Goal: Task Accomplishment & Management: Manage account settings

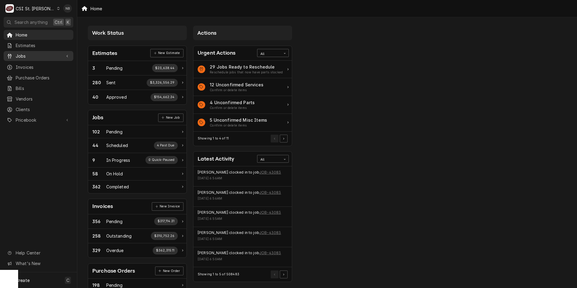
click at [43, 57] on div "Jobs" at bounding box center [38, 56] width 67 height 8
click at [41, 68] on div "Jobs" at bounding box center [38, 67] width 67 height 8
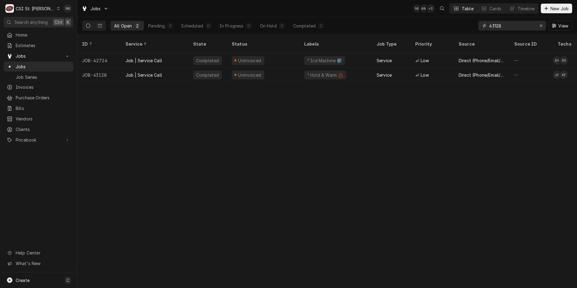
drag, startPoint x: 510, startPoint y: 28, endPoint x: 493, endPoint y: 29, distance: 16.6
click at [493, 29] on input "43128" at bounding box center [511, 26] width 45 height 10
type input "43051"
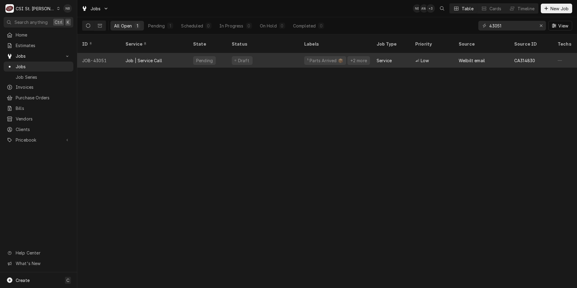
click at [306, 56] on div "¹ Parts Arrived 📦" at bounding box center [325, 60] width 42 height 9
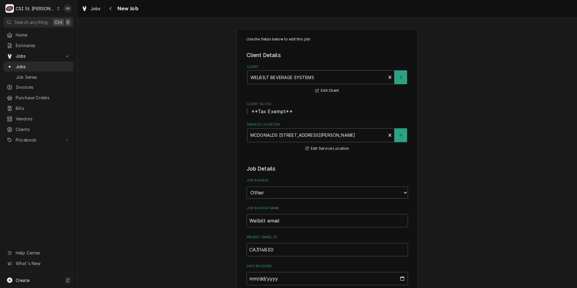
type textarea "x"
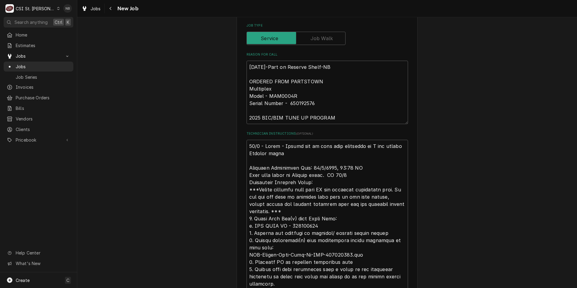
scroll to position [262, 0]
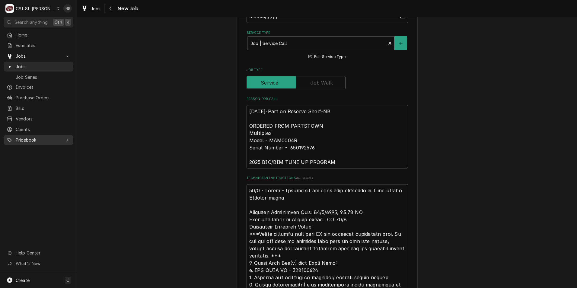
click at [21, 137] on span "Pricebook" at bounding box center [39, 140] width 46 height 6
click at [44, 158] on span "Parts & Materials" at bounding box center [43, 161] width 55 height 6
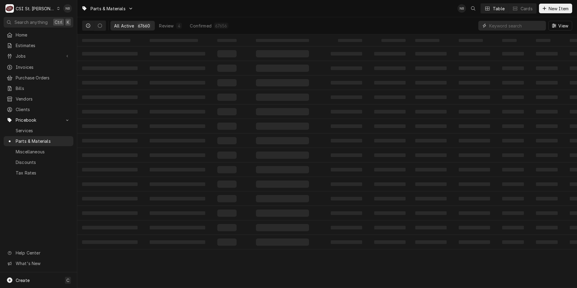
click at [503, 25] on input "Dynamic Content Wrapper" at bounding box center [516, 26] width 54 height 10
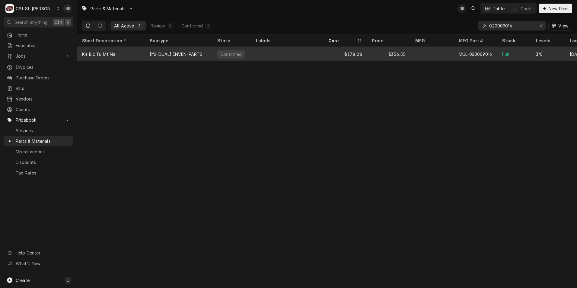
type input "020009016"
click at [284, 56] on div "—" at bounding box center [287, 54] width 72 height 14
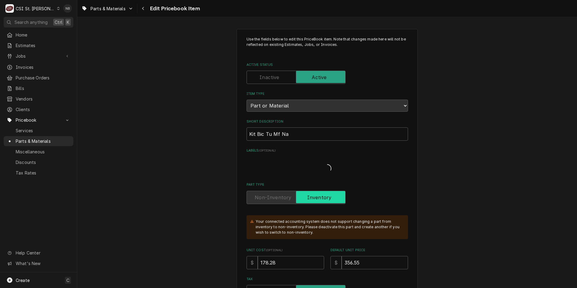
type textarea "x"
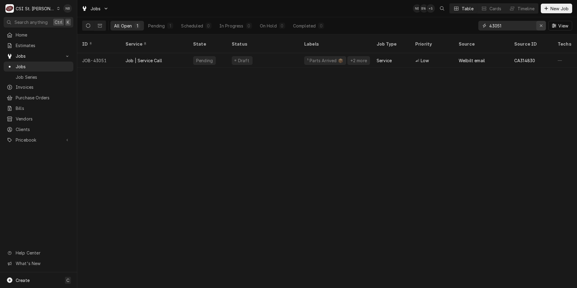
click at [541, 23] on div "Erase input" at bounding box center [541, 26] width 6 height 6
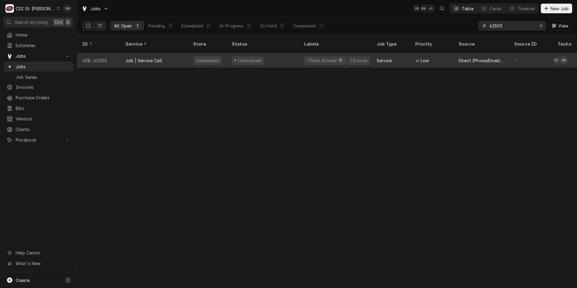
type input "42503"
click at [289, 58] on div "Uninvoiced" at bounding box center [263, 60] width 72 height 14
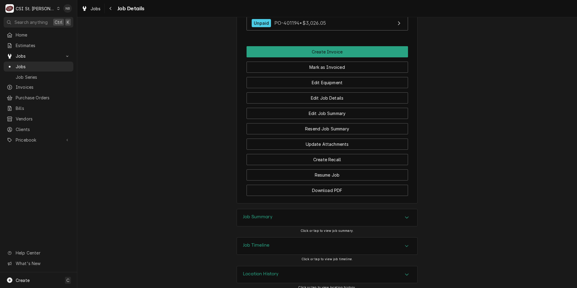
scroll to position [739, 0]
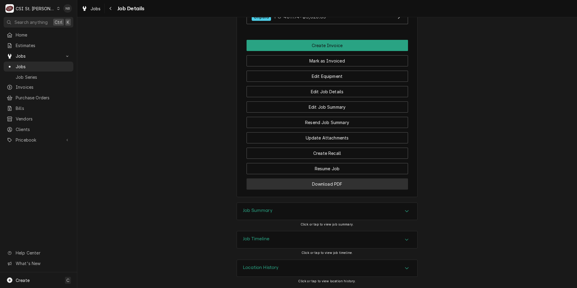
click at [338, 183] on button "Download PDF" at bounding box center [326, 183] width 161 height 11
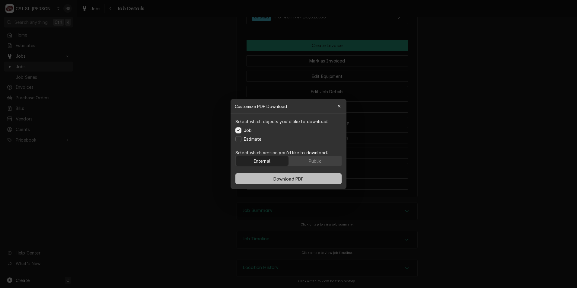
click at [274, 180] on span "Download PDF" at bounding box center [288, 179] width 33 height 6
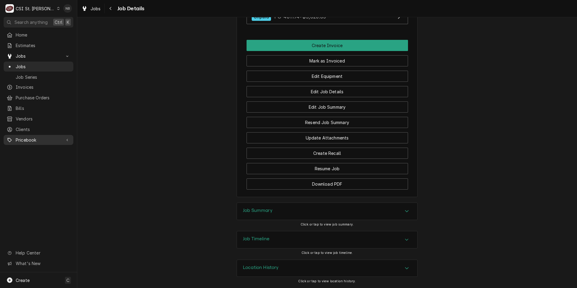
click at [48, 137] on span "Pricebook" at bounding box center [39, 140] width 46 height 6
click at [50, 158] on span "Parts & Materials" at bounding box center [43, 161] width 55 height 6
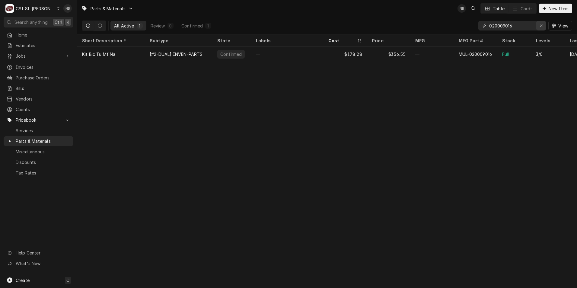
click at [540, 23] on div "Erase input" at bounding box center [541, 26] width 6 height 6
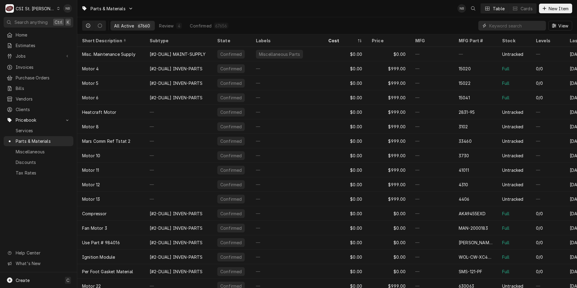
click at [501, 26] on input "Dynamic Content Wrapper" at bounding box center [516, 26] width 54 height 10
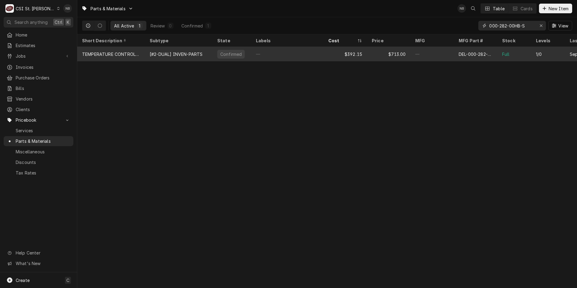
type input "000-282-00HB-S"
click at [454, 52] on div "DEL-000-282-00HB-S" at bounding box center [475, 54] width 43 height 14
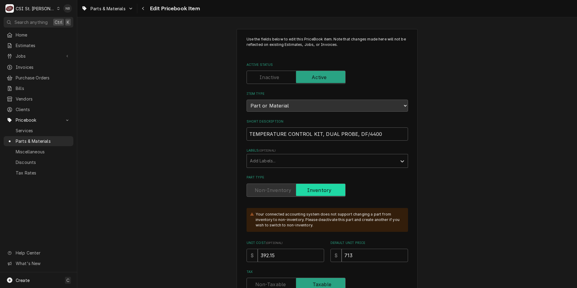
type textarea "x"
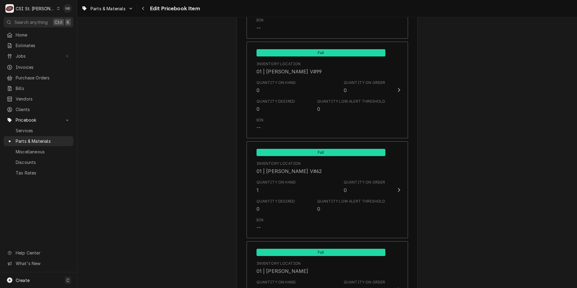
scroll to position [2202, 0]
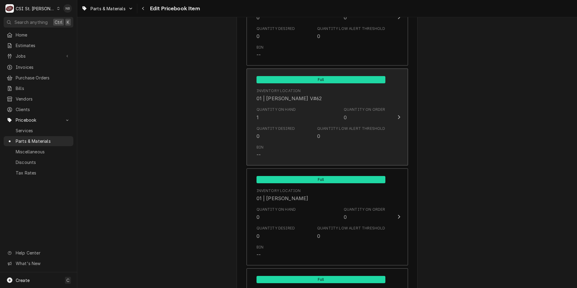
click at [352, 123] on div "Quantity Desired 0 Quantity Low Alert Threshold 0" at bounding box center [320, 132] width 129 height 19
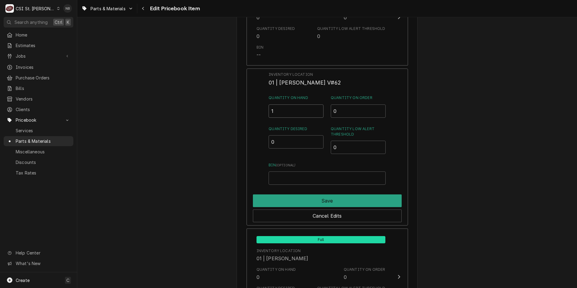
click at [288, 106] on input "1" at bounding box center [295, 110] width 55 height 13
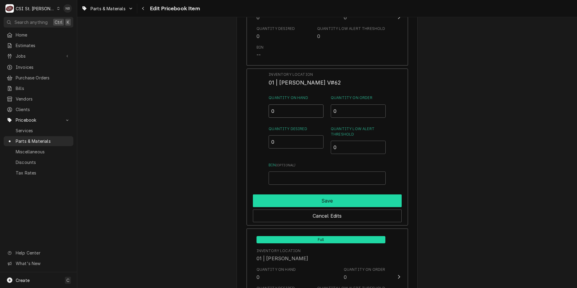
type input "0"
click at [321, 194] on button "Save" at bounding box center [327, 200] width 149 height 13
type textarea "x"
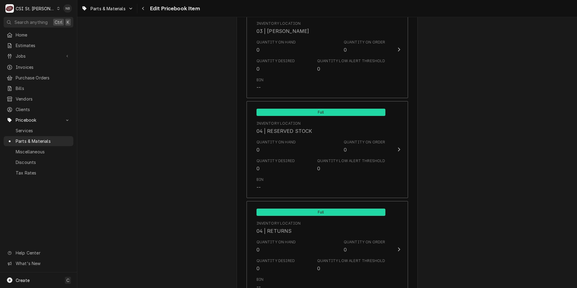
scroll to position [3319, 0]
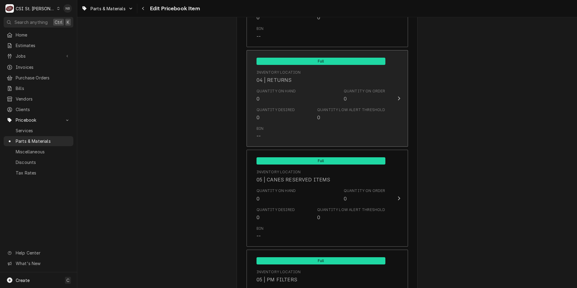
click at [378, 116] on div "Quantity Desired 0 Quantity Low Alert Threshold 0" at bounding box center [320, 114] width 129 height 19
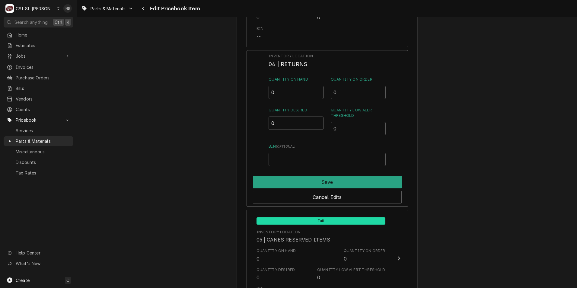
click at [291, 88] on input "0" at bounding box center [295, 92] width 55 height 13
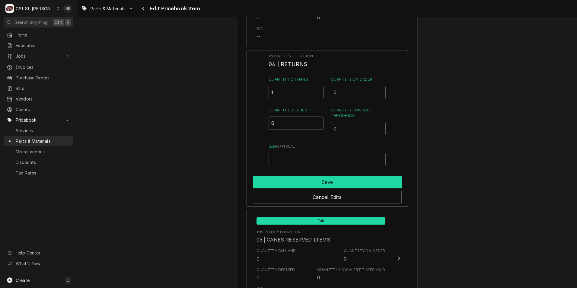
type input "1"
click at [322, 176] on button "Save" at bounding box center [327, 182] width 149 height 13
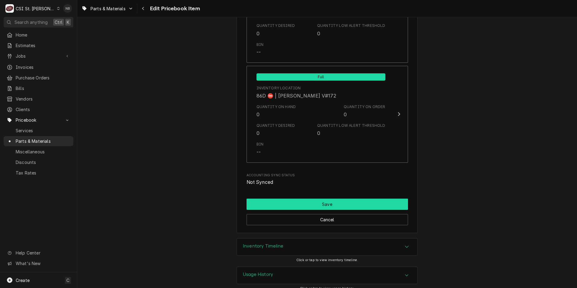
click at [325, 199] on button "Save" at bounding box center [326, 204] width 161 height 11
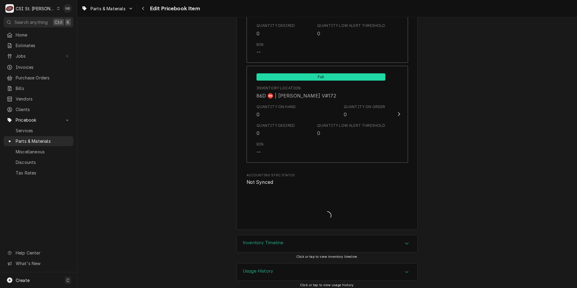
scroll to position [5195, 0]
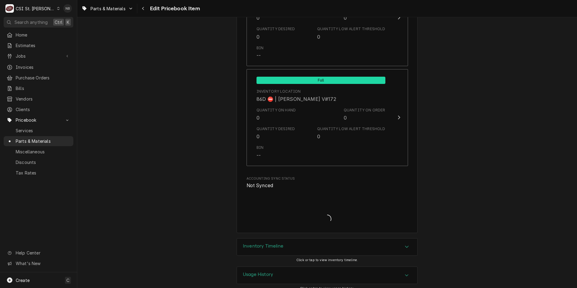
type textarea "x"
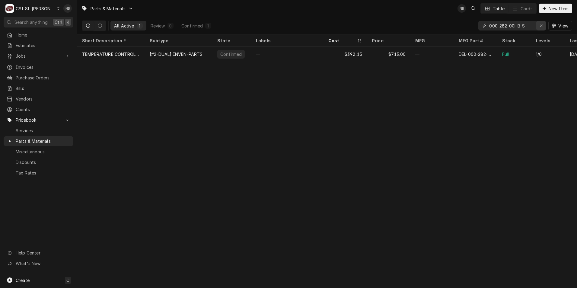
click at [542, 23] on div "Erase input" at bounding box center [541, 26] width 6 height 6
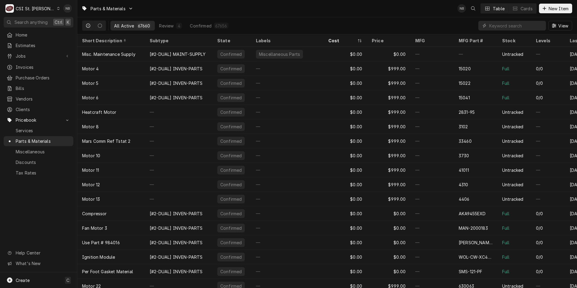
click at [268, 12] on div "Parts & Materials NB Table Cards New Item" at bounding box center [327, 8] width 500 height 17
click at [48, 57] on span "Jobs" at bounding box center [39, 56] width 46 height 6
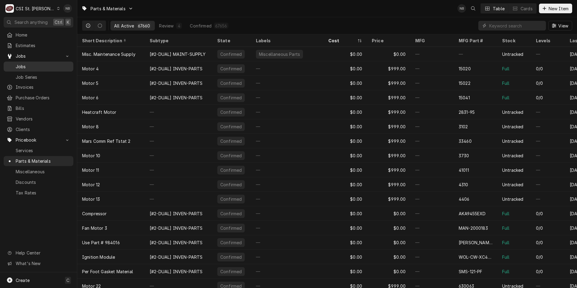
click at [44, 63] on span "Jobs" at bounding box center [43, 66] width 55 height 6
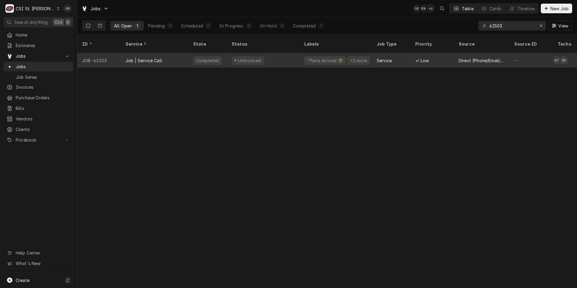
click at [297, 56] on div "Uninvoiced" at bounding box center [263, 60] width 72 height 14
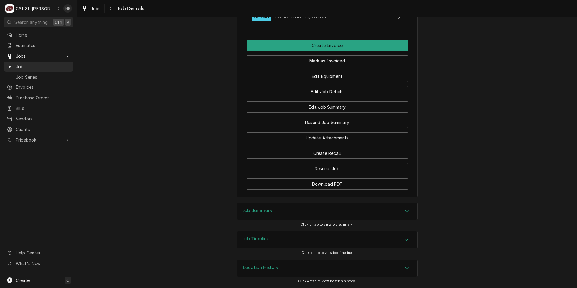
scroll to position [739, 0]
click at [380, 212] on div "Job Summary" at bounding box center [327, 211] width 180 height 17
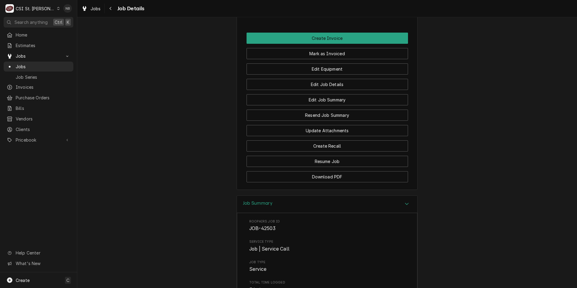
click at [389, 213] on div "Job Summary" at bounding box center [327, 203] width 180 height 17
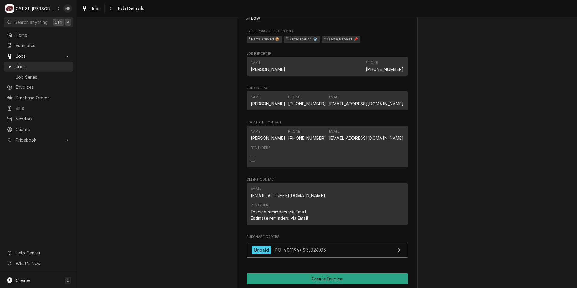
scroll to position [543, 0]
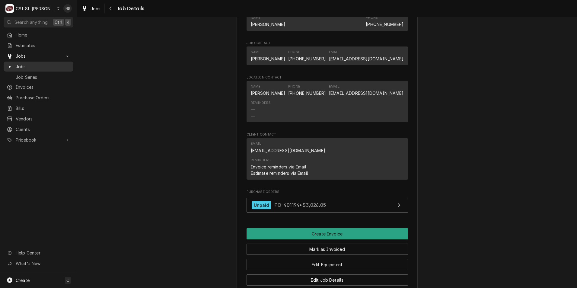
click at [26, 63] on span "Jobs" at bounding box center [43, 66] width 55 height 6
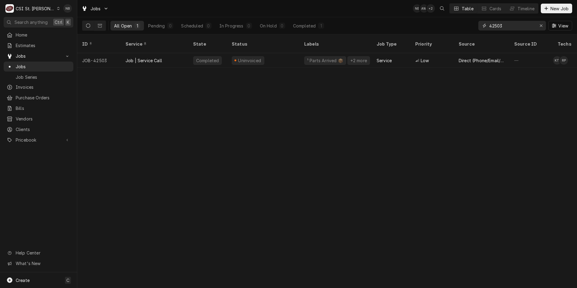
drag, startPoint x: 517, startPoint y: 28, endPoint x: 496, endPoint y: 30, distance: 21.2
click at [496, 30] on input "42503" at bounding box center [511, 26] width 45 height 10
type input "42621"
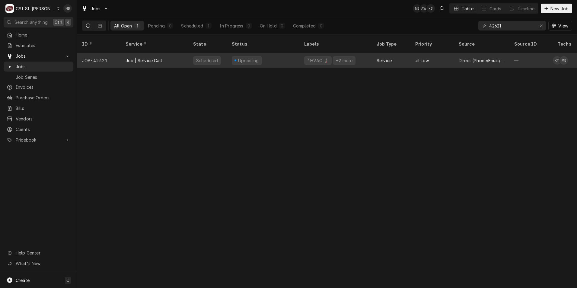
click at [291, 54] on div "Upcoming" at bounding box center [263, 60] width 72 height 14
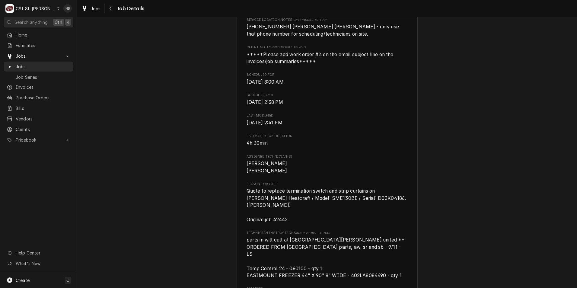
scroll to position [211, 0]
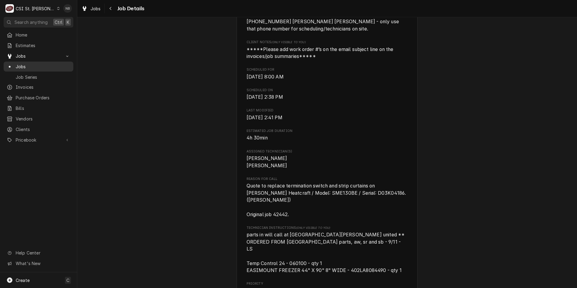
click at [43, 64] on span "Jobs" at bounding box center [43, 66] width 55 height 6
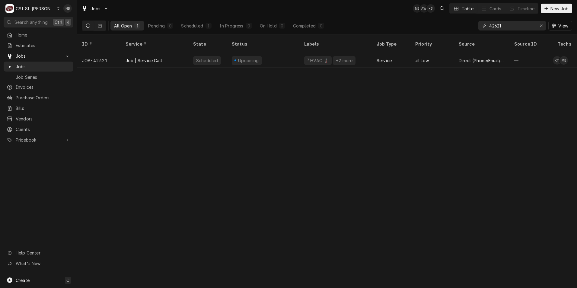
drag, startPoint x: 504, startPoint y: 28, endPoint x: 494, endPoint y: 28, distance: 9.7
click at [494, 28] on input "42621" at bounding box center [511, 26] width 45 height 10
type input "42846"
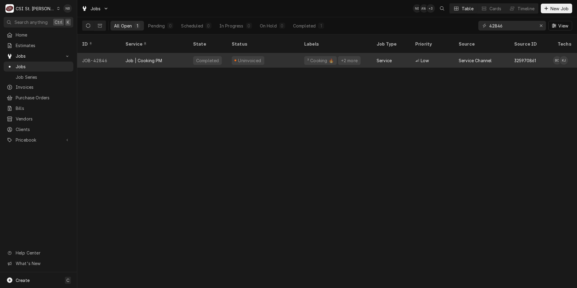
click at [353, 56] on div "+2 more" at bounding box center [349, 60] width 23 height 9
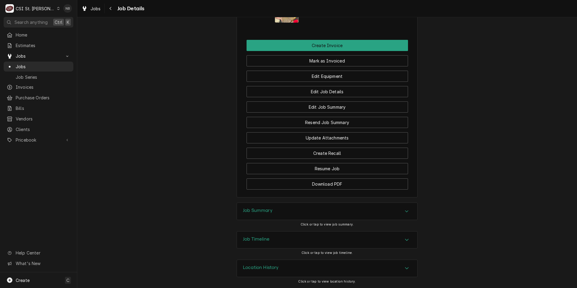
scroll to position [751, 0]
click at [344, 212] on div "Job Summary" at bounding box center [327, 211] width 180 height 17
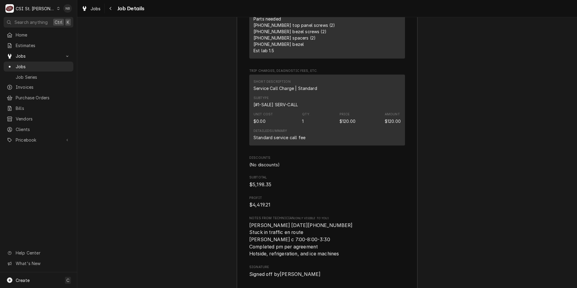
scroll to position [5336, 0]
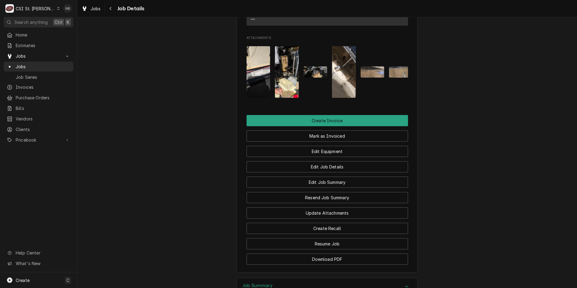
scroll to position [0, 0]
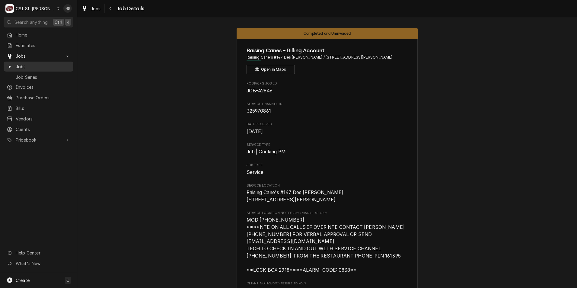
click at [34, 64] on span "Jobs" at bounding box center [43, 66] width 55 height 6
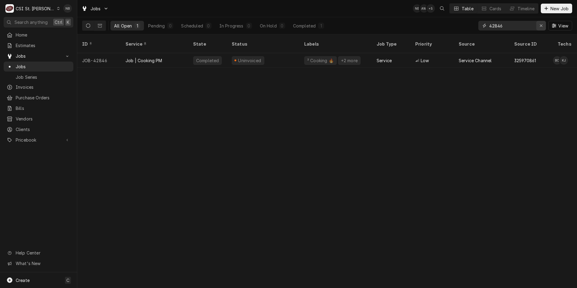
click at [540, 26] on icon "Erase input" at bounding box center [540, 26] width 3 height 4
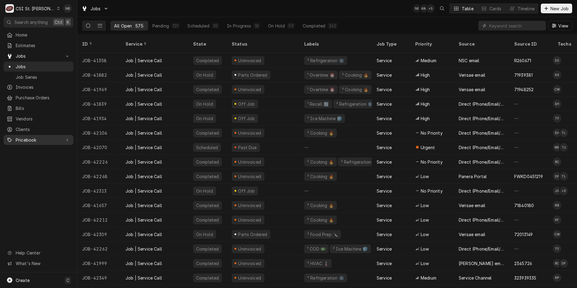
click at [32, 137] on span "Pricebook" at bounding box center [39, 140] width 46 height 6
click at [52, 158] on span "Parts & Materials" at bounding box center [43, 161] width 55 height 6
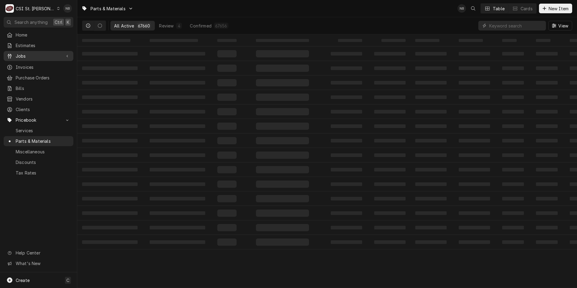
click at [51, 55] on span "Jobs" at bounding box center [39, 56] width 46 height 6
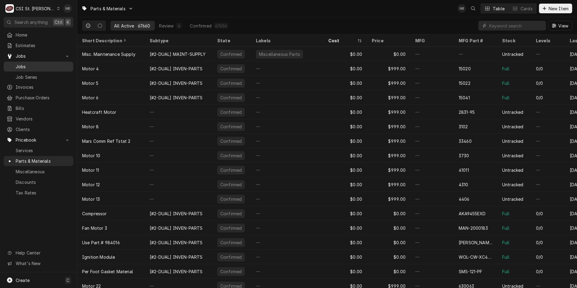
click at [21, 66] on span "Jobs" at bounding box center [43, 66] width 55 height 6
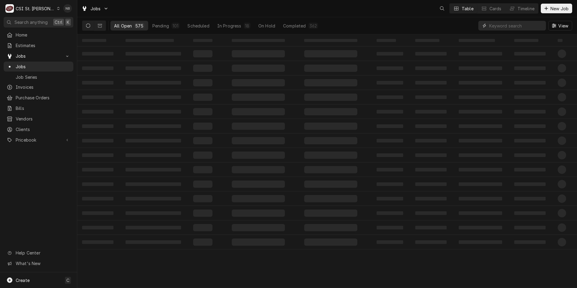
click at [505, 27] on input "Dynamic Content Wrapper" at bounding box center [516, 26] width 54 height 10
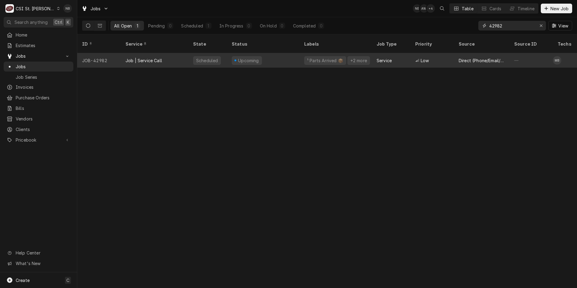
type input "42982"
click at [373, 53] on div "Service" at bounding box center [391, 60] width 39 height 14
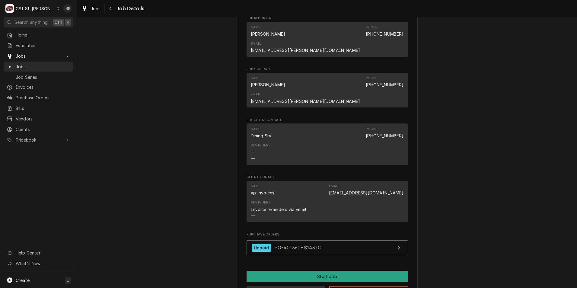
scroll to position [825, 0]
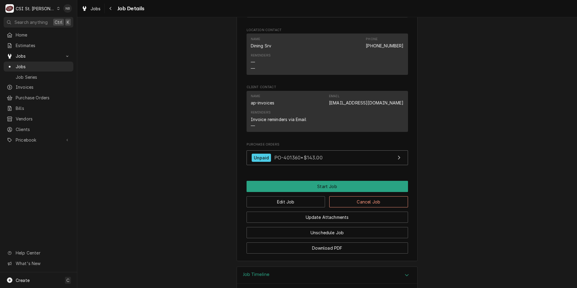
scroll to position [916, 0]
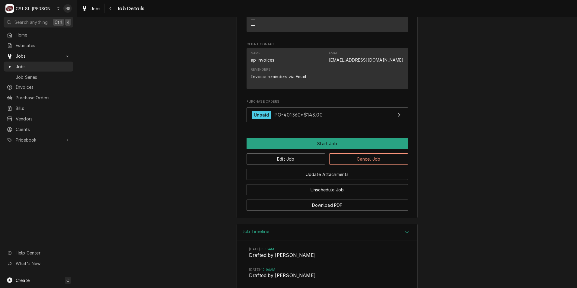
click at [357, 224] on div "Job Timeline" at bounding box center [327, 232] width 180 height 17
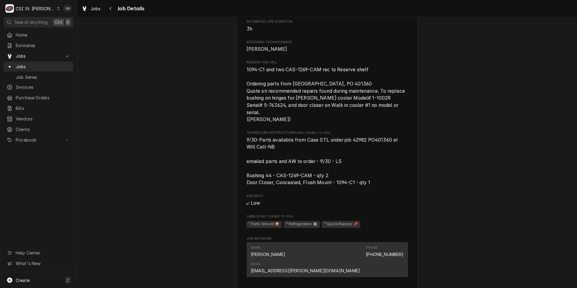
scroll to position [494, 0]
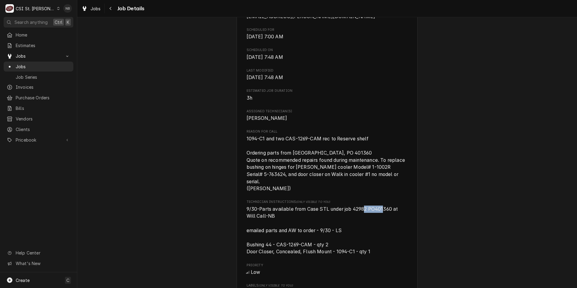
drag, startPoint x: 362, startPoint y: 158, endPoint x: 383, endPoint y: 160, distance: 20.9
click at [383, 206] on span "9/30-Parts available from Case STL under job 42982 PO401360 at Will Call-NB ema…" at bounding box center [322, 230] width 153 height 49
drag, startPoint x: 383, startPoint y: 160, endPoint x: 387, endPoint y: 164, distance: 5.1
click at [387, 205] on span "9/30-Parts available from Case STL under job 42982 PO401360 at Will Call-NB ema…" at bounding box center [326, 230] width 161 height 50
drag, startPoint x: 391, startPoint y: 159, endPoint x: 360, endPoint y: 159, distance: 31.1
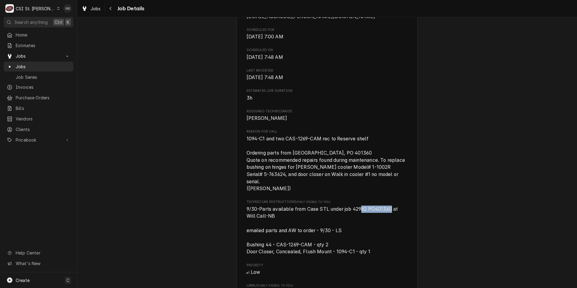
click at [360, 206] on span "9/30-Parts available from Case STL under job 42982 PO401360 at Will Call-NB ema…" at bounding box center [322, 230] width 153 height 49
click at [39, 96] on span "Purchase Orders" at bounding box center [43, 97] width 55 height 6
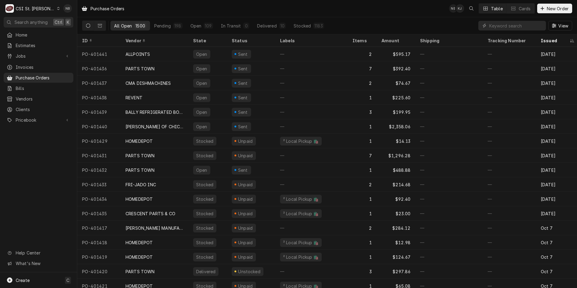
click at [509, 33] on div "View" at bounding box center [525, 25] width 94 height 17
click at [513, 30] on input "Dynamic Content Wrapper" at bounding box center [516, 26] width 54 height 10
type input "401360"
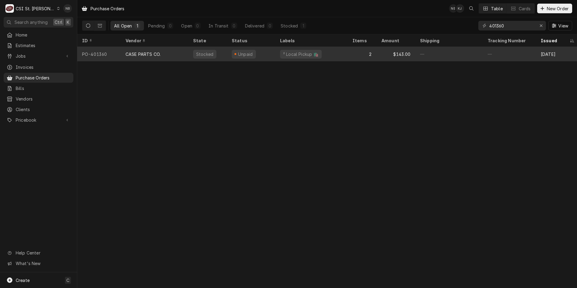
click at [246, 55] on div "Unpaid" at bounding box center [245, 54] width 16 height 6
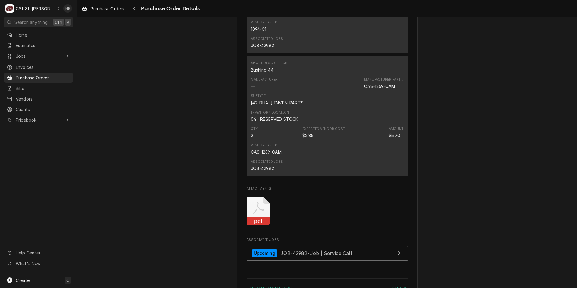
scroll to position [573, 0]
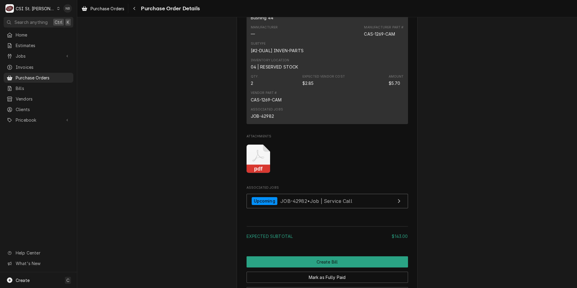
click at [249, 173] on icon "Attachments" at bounding box center [258, 159] width 24 height 29
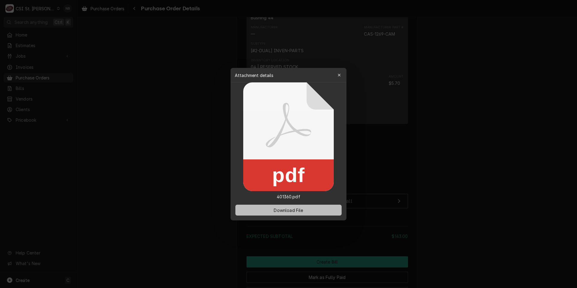
click at [285, 209] on span "Download File" at bounding box center [288, 210] width 32 height 6
click at [341, 75] on icon "button" at bounding box center [339, 75] width 3 height 4
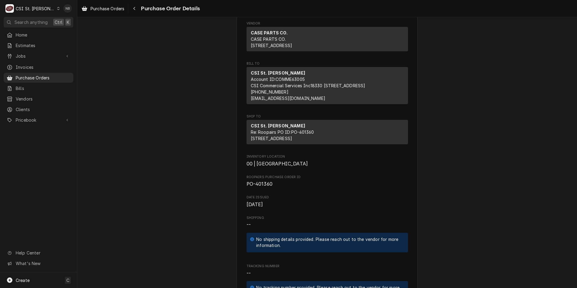
scroll to position [0, 0]
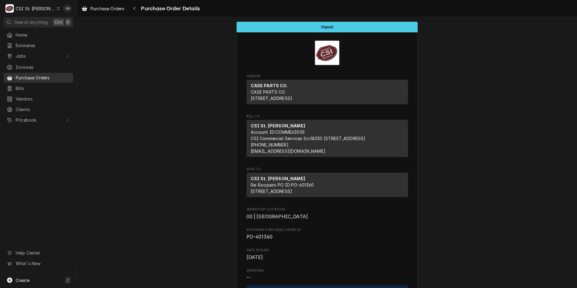
click at [47, 75] on span "Purchase Orders" at bounding box center [43, 78] width 55 height 6
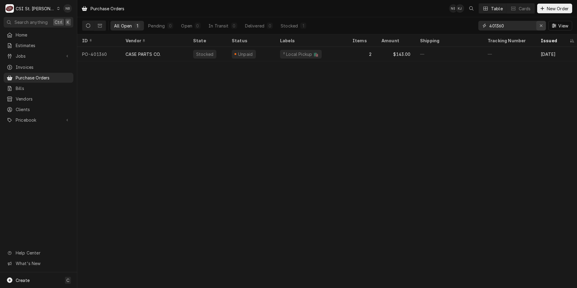
click at [541, 24] on icon "Erase input" at bounding box center [540, 26] width 3 height 4
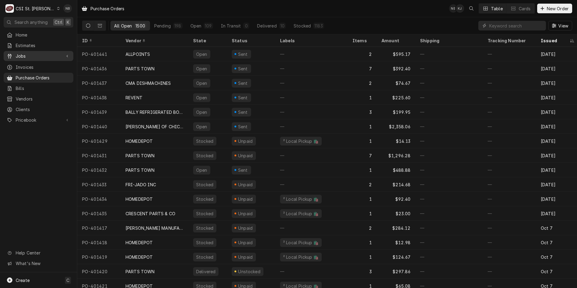
click at [54, 56] on span "Jobs" at bounding box center [39, 56] width 46 height 6
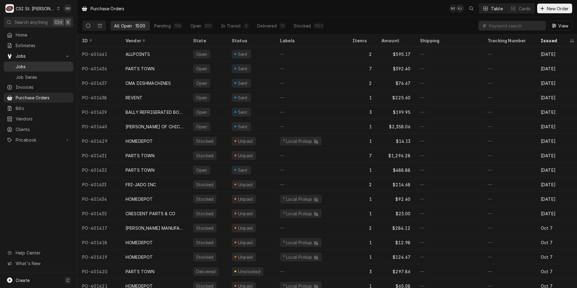
click at [48, 65] on span "Jobs" at bounding box center [43, 66] width 55 height 6
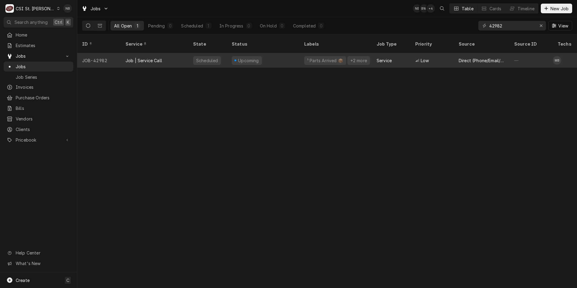
click at [269, 53] on div "Upcoming" at bounding box center [263, 60] width 72 height 14
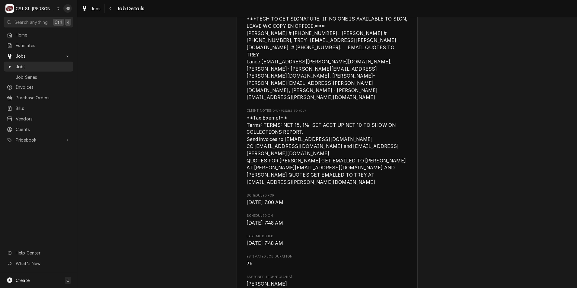
scroll to position [362, 0]
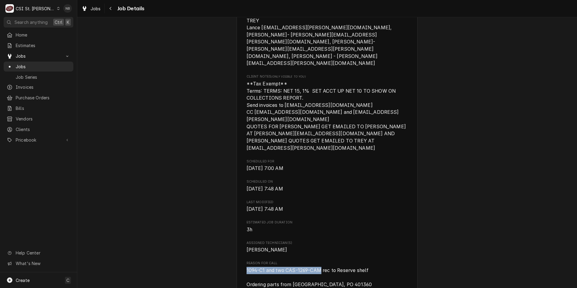
drag, startPoint x: 320, startPoint y: 228, endPoint x: 237, endPoint y: 228, distance: 82.4
click at [237, 228] on div "The Principia The [GEOGRAPHIC_DATA] / [STREET_ADDRESS] Open in Maps Created Fro…" at bounding box center [327, 224] width 181 height 1095
drag, startPoint x: 237, startPoint y: 228, endPoint x: 280, endPoint y: 229, distance: 42.5
drag, startPoint x: 274, startPoint y: 228, endPoint x: 323, endPoint y: 230, distance: 49.8
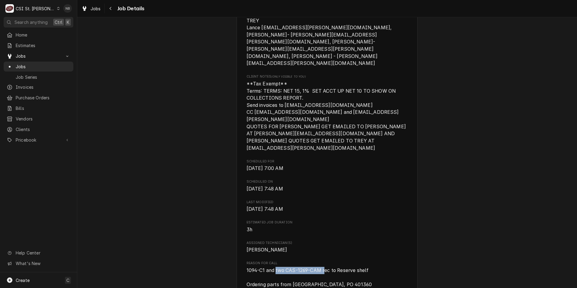
drag, startPoint x: 323, startPoint y: 230, endPoint x: 317, endPoint y: 230, distance: 6.0
drag, startPoint x: 320, startPoint y: 227, endPoint x: 241, endPoint y: 225, distance: 79.1
click at [241, 225] on div "The Principia The [GEOGRAPHIC_DATA] / [STREET_ADDRESS] Open in Maps Created Fro…" at bounding box center [327, 224] width 181 height 1095
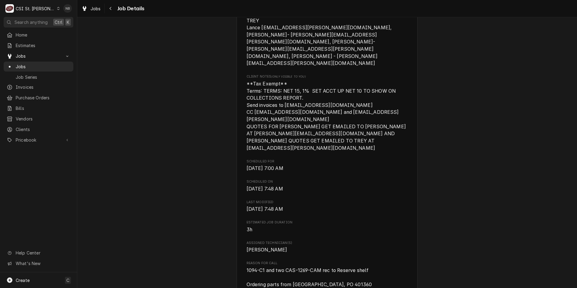
drag, startPoint x: 241, startPoint y: 225, endPoint x: 285, endPoint y: 236, distance: 45.5
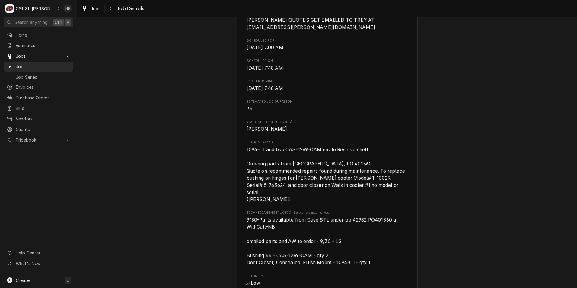
click at [440, 207] on div "Upcoming The Principia The Principia College / 1 Maybeck Pl, Elsah, IL 62028 Op…" at bounding box center [327, 99] width 500 height 1116
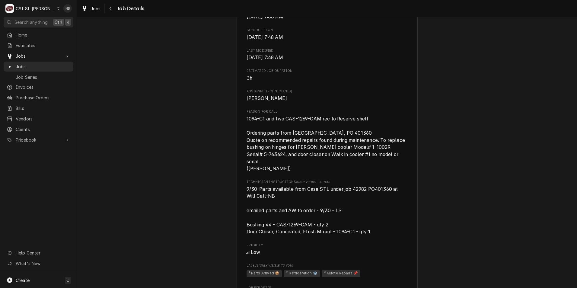
scroll to position [513, 0]
click at [32, 10] on div "CSI St. [PERSON_NAME]" at bounding box center [35, 8] width 39 height 6
click at [71, 24] on div "CSI Kentucky" at bounding box center [93, 22] width 80 height 6
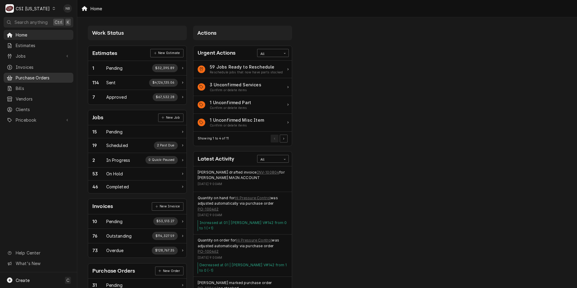
click at [47, 76] on span "Purchase Orders" at bounding box center [43, 78] width 55 height 6
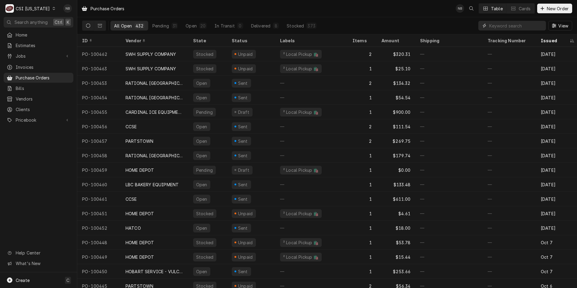
click at [504, 27] on input "Dynamic Content Wrapper" at bounding box center [516, 26] width 54 height 10
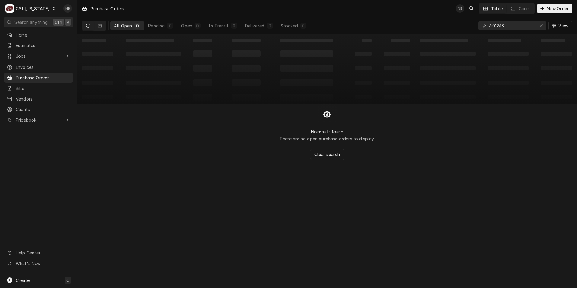
type input "401243"
click at [87, 26] on icon "Dynamic Content Wrapper" at bounding box center [88, 26] width 4 height 4
click at [36, 7] on div "CSI Kentucky" at bounding box center [33, 8] width 34 height 6
click at [71, 33] on div "CSI St. [PERSON_NAME]" at bounding box center [94, 33] width 80 height 6
click at [37, 8] on div "CSI Kentucky" at bounding box center [33, 8] width 34 height 6
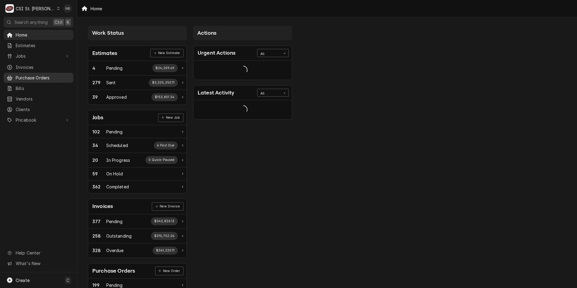
click at [47, 79] on link "Purchase Orders" at bounding box center [39, 78] width 70 height 10
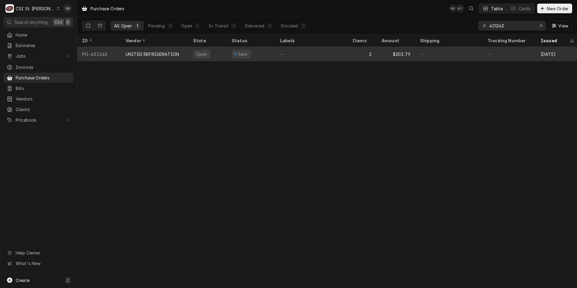
click at [274, 55] on div "Sent" at bounding box center [251, 54] width 48 height 14
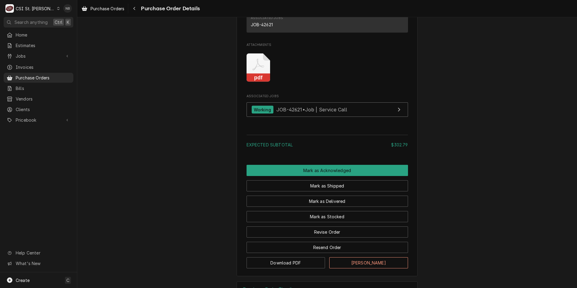
scroll to position [603, 0]
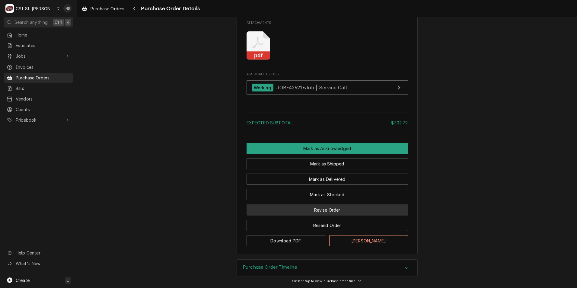
click at [349, 213] on button "Revise Order" at bounding box center [326, 209] width 161 height 11
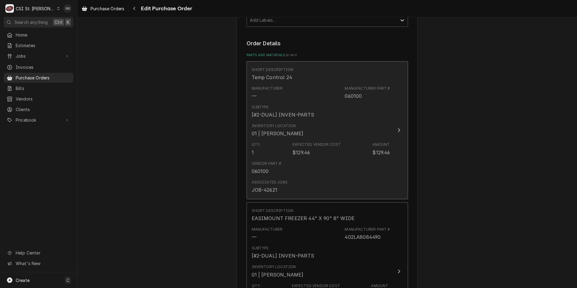
scroll to position [272, 0]
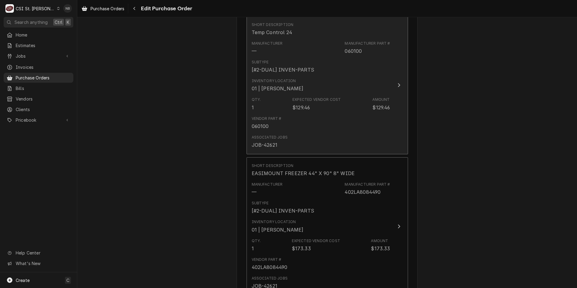
click at [313, 122] on div "Vendor Part # 060100" at bounding box center [321, 122] width 138 height 19
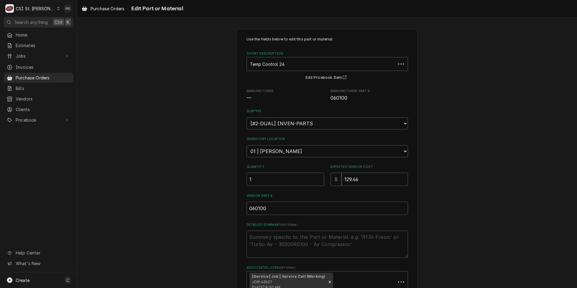
type textarea "x"
click at [319, 152] on select "Choose a location... 00 | STL WAREHOUSE 01 | CHUCK WAMBOLDT V#93 01 | COURTNEY …" at bounding box center [326, 151] width 161 height 12
select select "1514"
click at [246, 145] on select "Choose a location... 00 | STL WAREHOUSE 01 | CHUCK WAMBOLDT V#93 01 | COURTNEY …" at bounding box center [326, 151] width 161 height 12
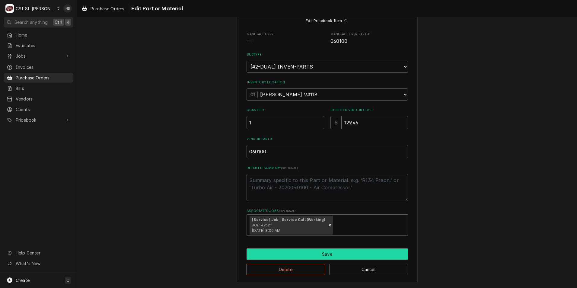
click at [325, 254] on button "Save" at bounding box center [326, 253] width 161 height 11
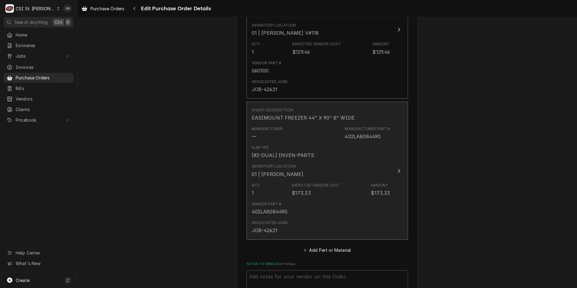
scroll to position [385, 0]
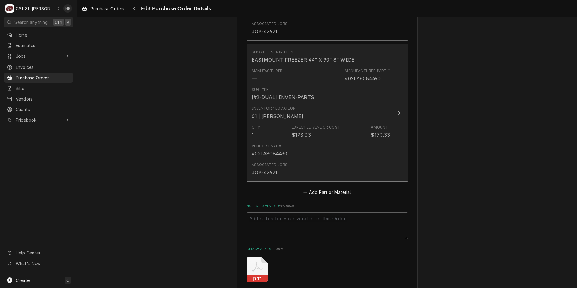
click at [317, 152] on div "Vendor Part # 402LA8084490" at bounding box center [321, 150] width 138 height 19
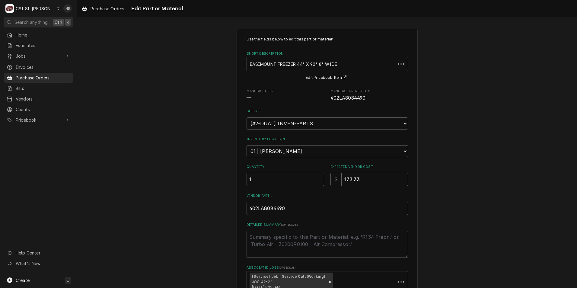
type textarea "x"
click at [306, 154] on select "Choose a location... 00 | STL WAREHOUSE 01 | CHUCK WAMBOLDT V#93 01 | COURTNEY …" at bounding box center [326, 151] width 161 height 12
select select "1514"
click at [246, 145] on select "Choose a location... 00 | STL WAREHOUSE 01 | CHUCK WAMBOLDT V#93 01 | COURTNEY …" at bounding box center [326, 151] width 161 height 12
click at [528, 165] on div "Use the fields below to edit this part or material: Short Description EASIMOUNT…" at bounding box center [327, 184] width 500 height 321
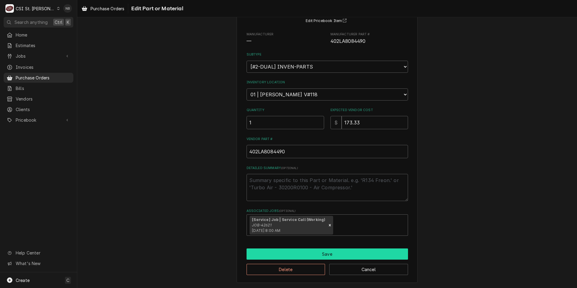
click at [328, 255] on button "Save" at bounding box center [326, 253] width 161 height 11
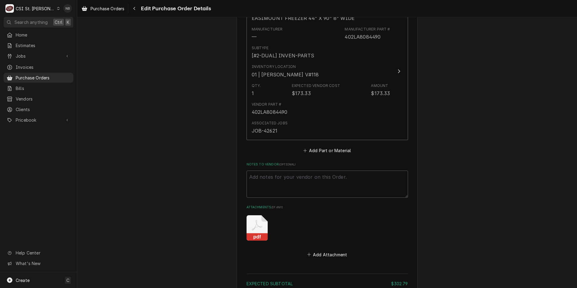
scroll to position [495, 0]
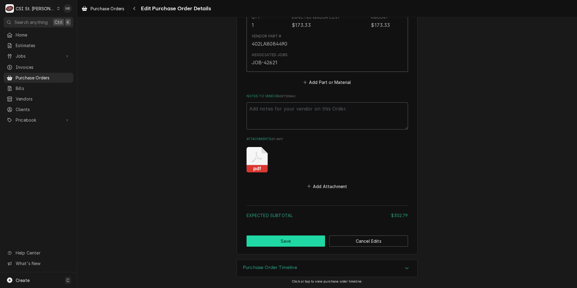
click at [298, 243] on button "Save" at bounding box center [285, 240] width 79 height 11
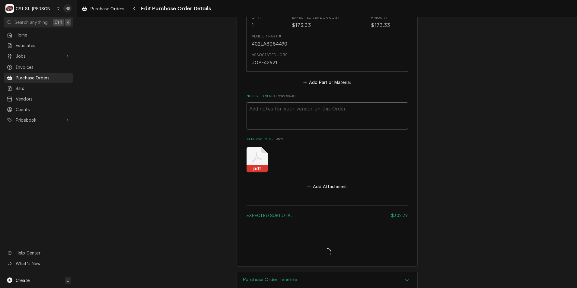
type textarea "x"
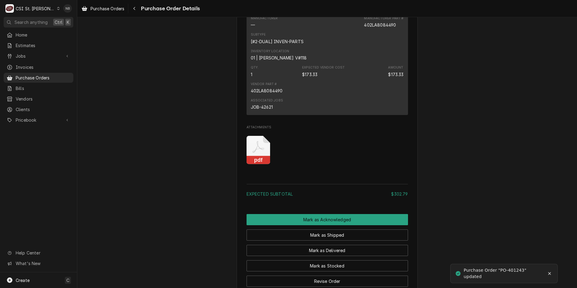
scroll to position [543, 0]
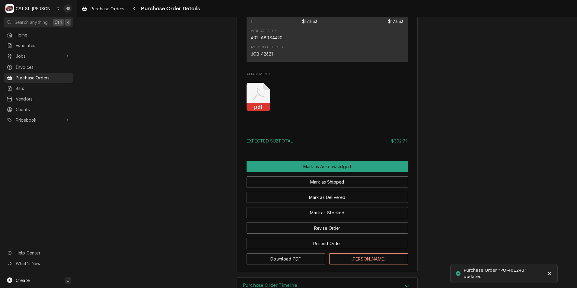
click at [321, 187] on div "Mark as Shipped" at bounding box center [326, 179] width 161 height 15
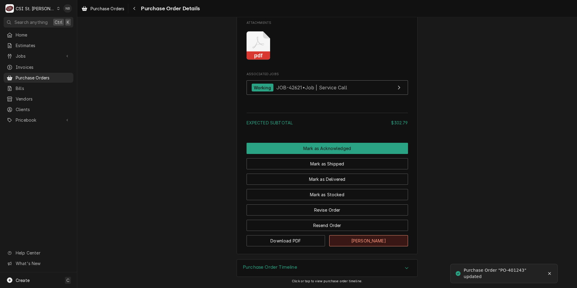
scroll to position [603, 0]
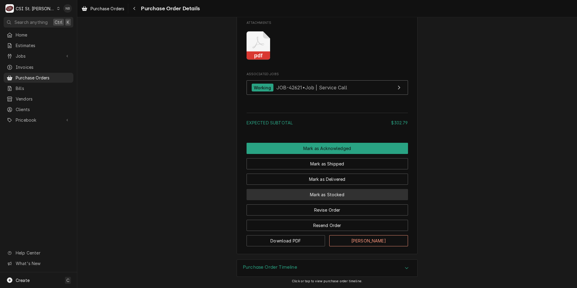
click at [335, 200] on button "Mark as Stocked" at bounding box center [326, 194] width 161 height 11
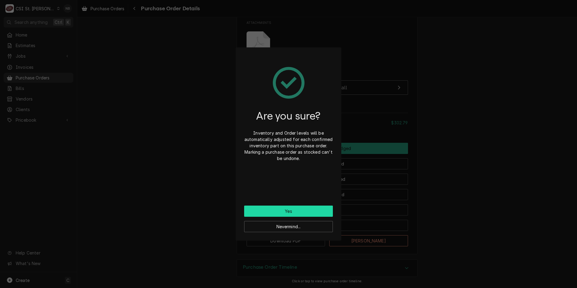
click at [306, 208] on button "Yes" at bounding box center [288, 210] width 89 height 11
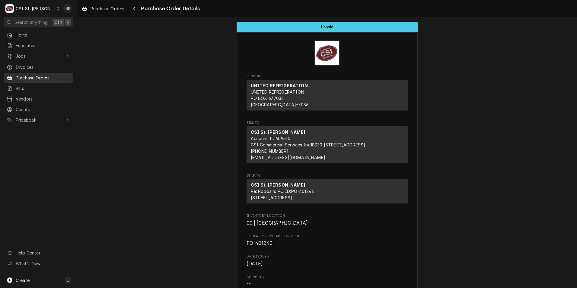
click at [59, 75] on span "Purchase Orders" at bounding box center [43, 78] width 55 height 6
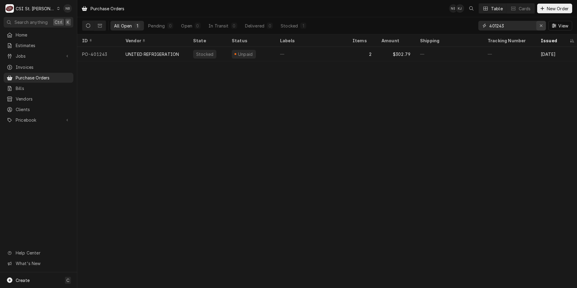
click at [538, 24] on div "Erase input" at bounding box center [541, 26] width 6 height 6
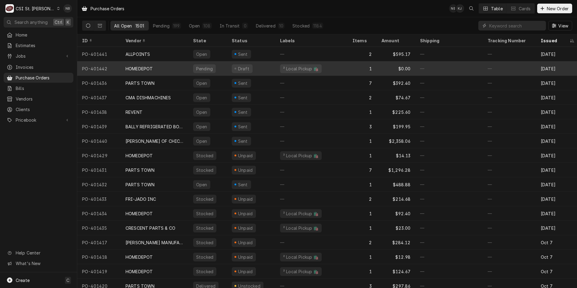
click at [223, 66] on div "Pending" at bounding box center [207, 68] width 39 height 14
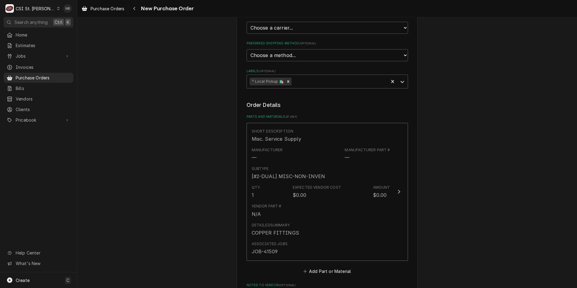
scroll to position [211, 0]
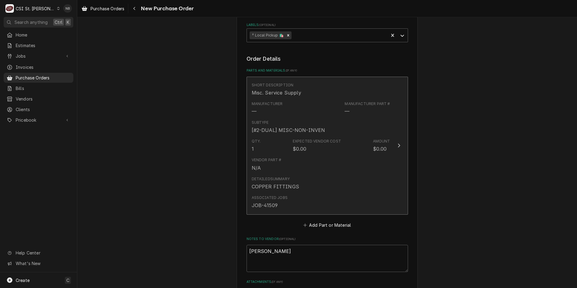
click at [341, 152] on div "Qty. 1 Expected Vendor Cost $0.00 Amount $0.00" at bounding box center [321, 145] width 138 height 19
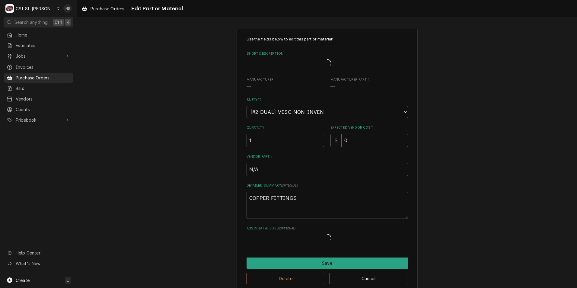
type textarea "x"
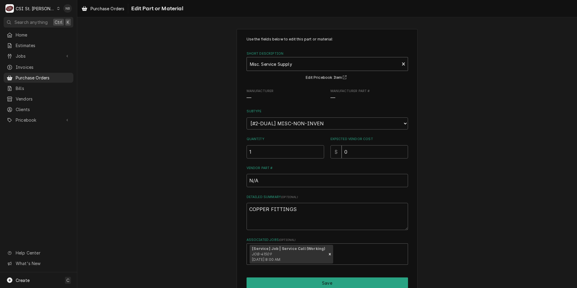
click at [301, 62] on div "Short Description" at bounding box center [323, 64] width 147 height 11
type input "misc. ser"
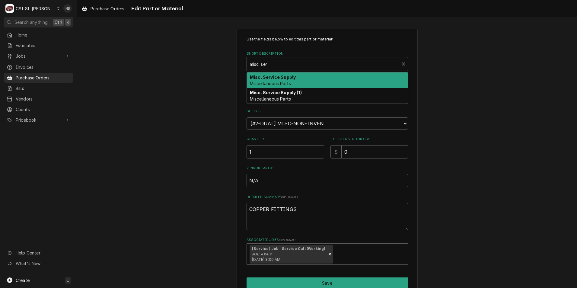
click at [299, 79] on div "Misc. Service Supply Miscellaneous Parts" at bounding box center [327, 80] width 161 height 16
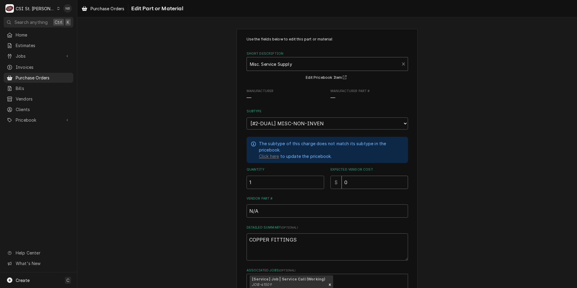
drag, startPoint x: 373, startPoint y: 181, endPoint x: 323, endPoint y: 178, distance: 50.2
click at [332, 178] on div "$ 0" at bounding box center [369, 182] width 78 height 13
type textarea "x"
type input "1"
type textarea "x"
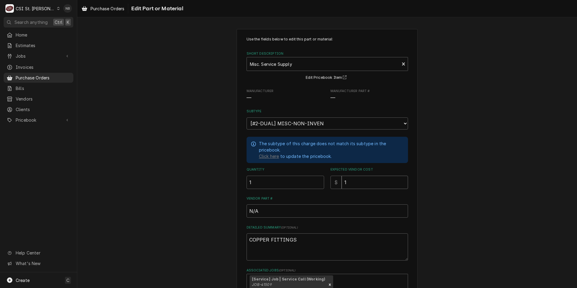
type input "18"
type textarea "x"
type input "18.6"
type textarea "x"
type input "18.60"
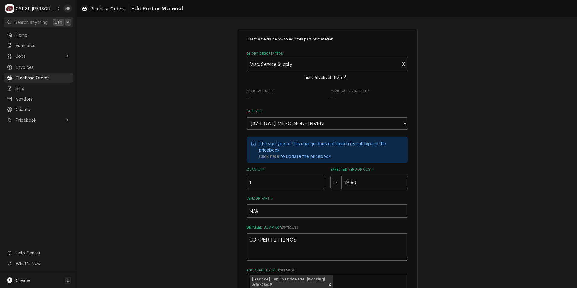
click at [456, 202] on div "Use the fields below to edit this part or material: Short Description Misc. Ser…" at bounding box center [327, 186] width 500 height 324
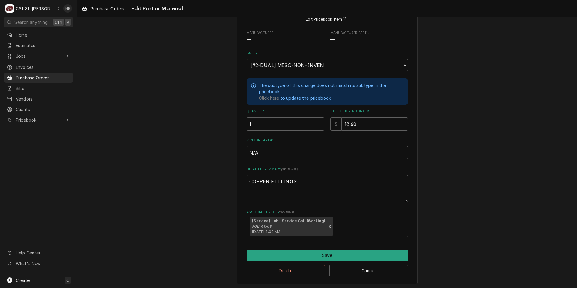
scroll to position [59, 0]
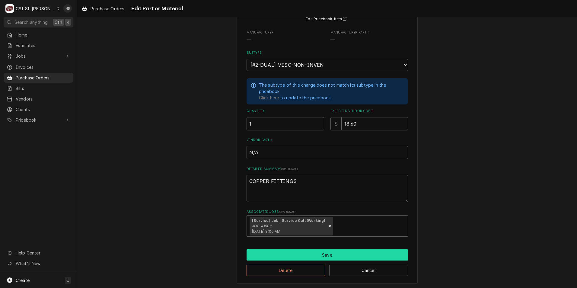
click at [333, 256] on button "Save" at bounding box center [326, 254] width 161 height 11
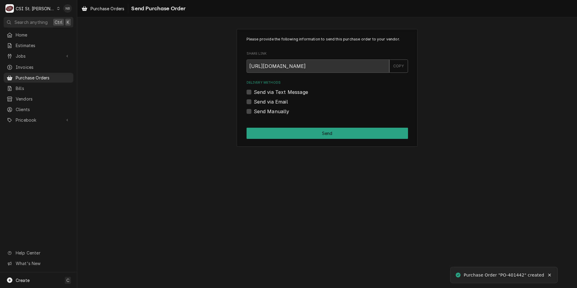
click at [254, 112] on label "Send Manually" at bounding box center [272, 111] width 36 height 7
click at [254, 112] on input "Send Manually" at bounding box center [334, 114] width 161 height 13
checkbox input "true"
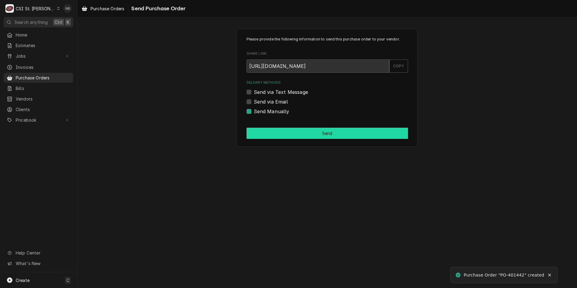
click at [274, 132] on button "Send" at bounding box center [326, 133] width 161 height 11
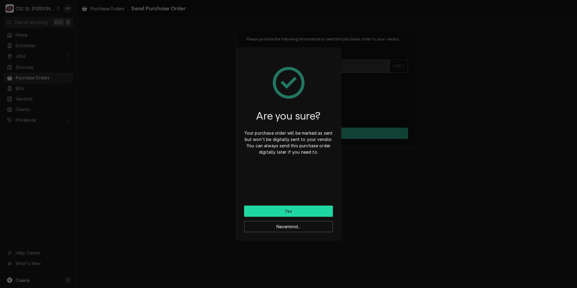
click at [316, 212] on button "Yes" at bounding box center [288, 210] width 89 height 11
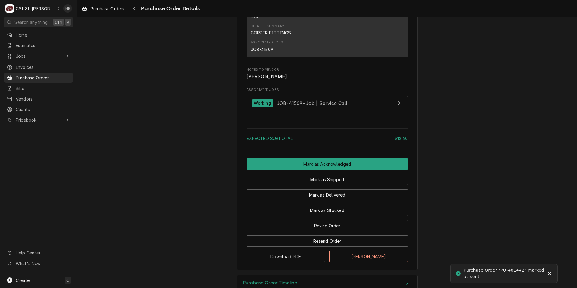
scroll to position [469, 0]
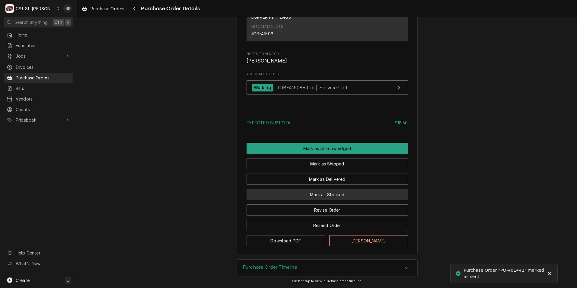
click at [332, 192] on button "Mark as Stocked" at bounding box center [326, 194] width 161 height 11
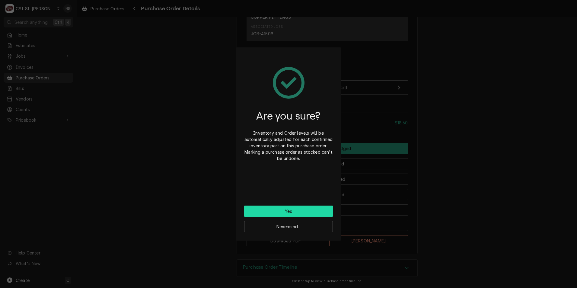
click at [302, 208] on button "Yes" at bounding box center [288, 210] width 89 height 11
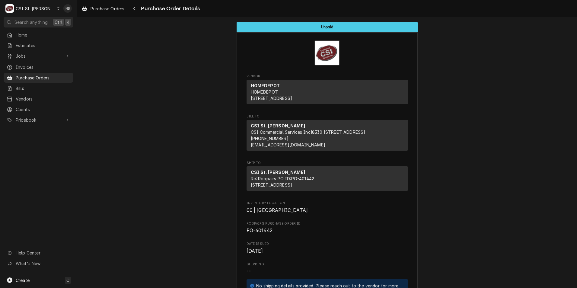
click at [33, 6] on div "CSI St. [PERSON_NAME]" at bounding box center [35, 8] width 39 height 6
click at [74, 22] on div "CSI Kentucky" at bounding box center [93, 22] width 80 height 6
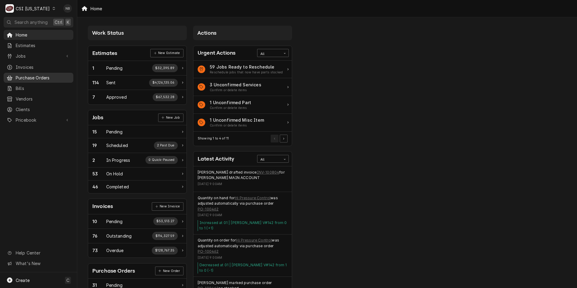
click at [45, 75] on span "Purchase Orders" at bounding box center [43, 78] width 55 height 6
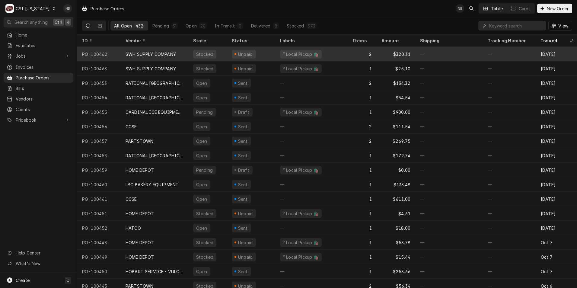
click at [166, 52] on div "SWH SUPPLY COMPANY" at bounding box center [150, 54] width 50 height 6
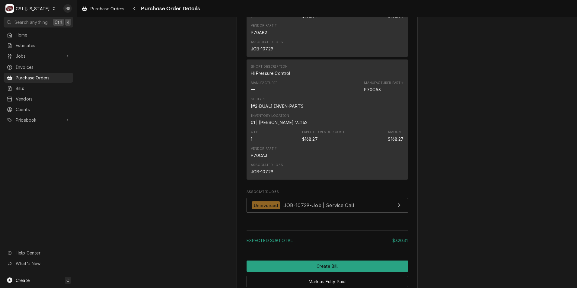
scroll to position [300, 0]
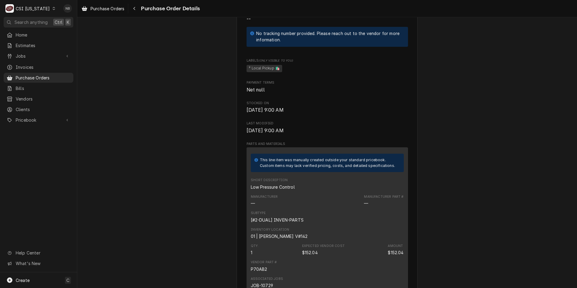
click at [503, 180] on div "Unpaid Vendor SWH SUPPLY COMPANY SWH SUPPLY COMPANY 242 E Main Street Louisvill…" at bounding box center [327, 142] width 500 height 850
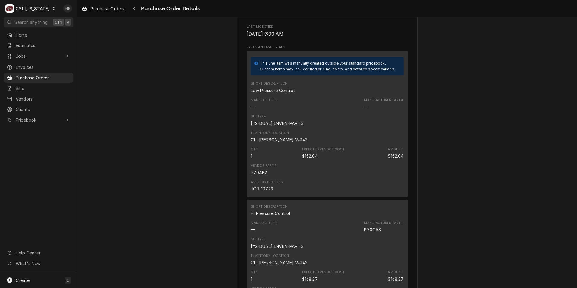
scroll to position [386, 0]
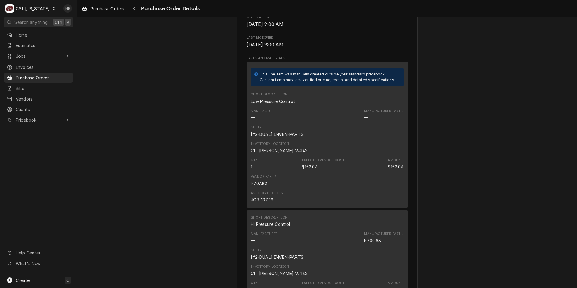
click at [40, 10] on div "CSI [US_STATE]" at bounding box center [33, 8] width 34 height 6
click at [77, 35] on div "CSI St. [PERSON_NAME]" at bounding box center [94, 33] width 80 height 6
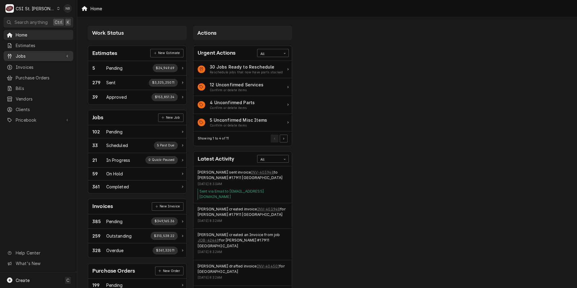
click at [41, 55] on span "Jobs" at bounding box center [39, 56] width 46 height 6
click at [43, 95] on span "Purchase Orders" at bounding box center [43, 97] width 55 height 6
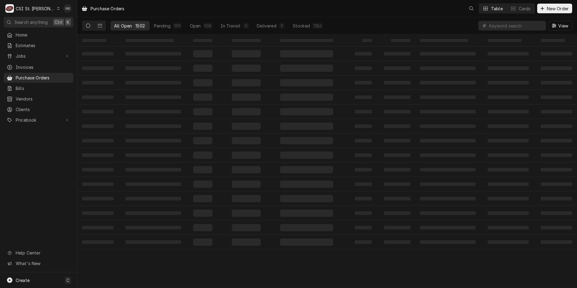
click at [34, 8] on div "CSI St. [PERSON_NAME]" at bounding box center [35, 8] width 39 height 6
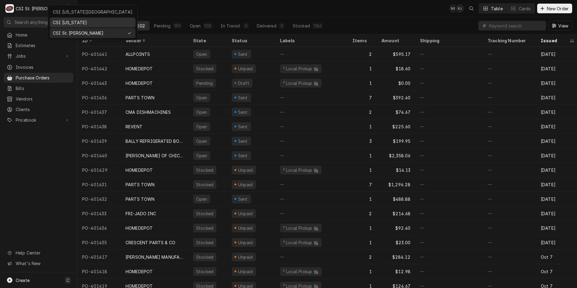
click at [84, 22] on div "CSI [US_STATE]" at bounding box center [93, 22] width 80 height 6
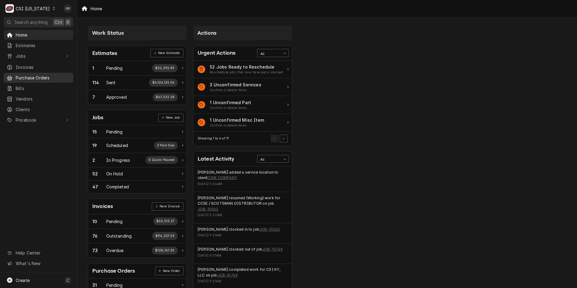
click at [53, 75] on span "Purchase Orders" at bounding box center [43, 78] width 55 height 6
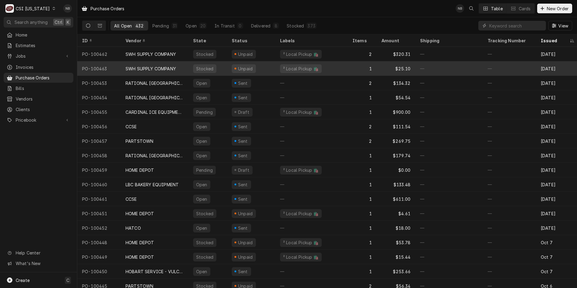
click at [180, 65] on div "SWH SUPPLY COMPANY" at bounding box center [155, 68] width 68 height 14
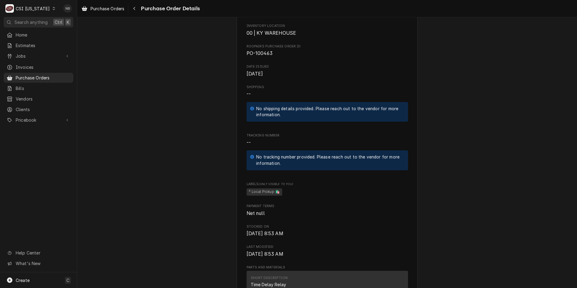
scroll to position [56, 0]
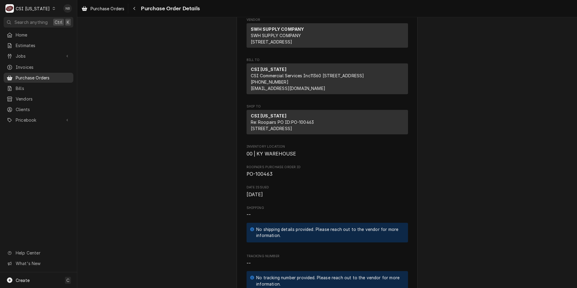
click at [45, 75] on span "Purchase Orders" at bounding box center [43, 78] width 55 height 6
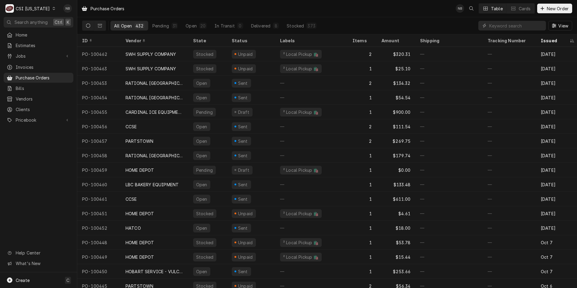
click at [33, 7] on div "CSI Kentucky" at bounding box center [33, 8] width 34 height 6
click at [66, 31] on div "CSI St. [PERSON_NAME]" at bounding box center [94, 33] width 80 height 6
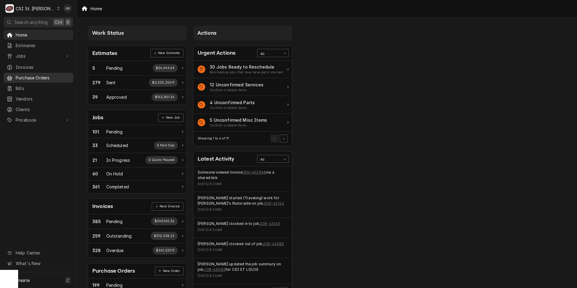
click at [39, 74] on div "Purchase Orders" at bounding box center [38, 78] width 67 height 8
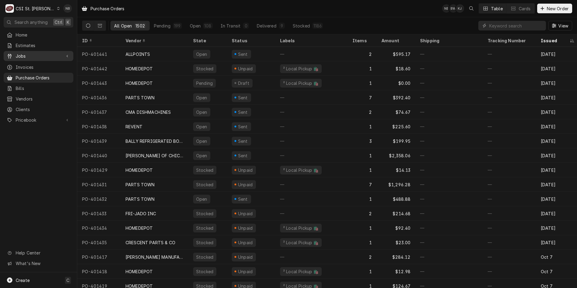
click at [32, 54] on span "Jobs" at bounding box center [39, 56] width 46 height 6
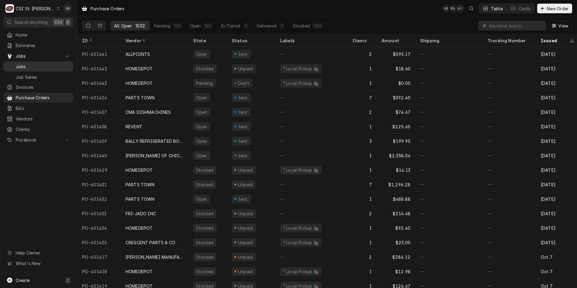
click at [36, 64] on span "Jobs" at bounding box center [43, 66] width 55 height 6
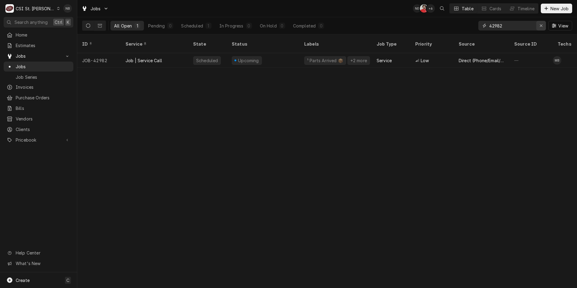
click at [542, 27] on icon "Erase input" at bounding box center [540, 26] width 3 height 4
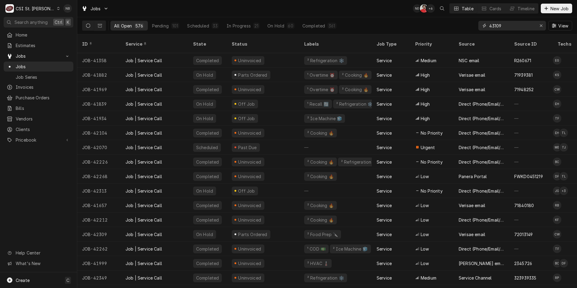
type input "43109"
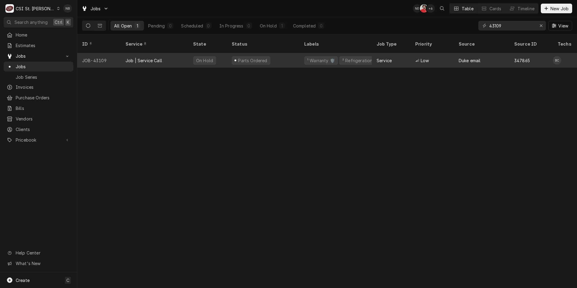
click at [282, 53] on div "Parts Ordered" at bounding box center [263, 60] width 72 height 14
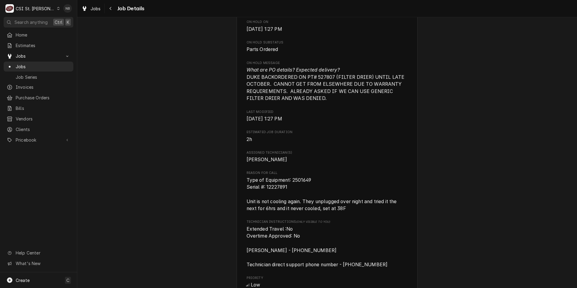
scroll to position [392, 0]
drag, startPoint x: 265, startPoint y: 195, endPoint x: 288, endPoint y: 197, distance: 23.9
click at [288, 197] on span "Type of Equipment: 2501649 Serial #: 12227891 Unit is not cooling again. They u…" at bounding box center [326, 194] width 161 height 36
drag, startPoint x: 288, startPoint y: 197, endPoint x: 298, endPoint y: 197, distance: 9.7
click at [298, 197] on span "Type of Equipment: 2501649 Serial #: 12227891 Unit is not cooling again. They u…" at bounding box center [326, 194] width 161 height 36
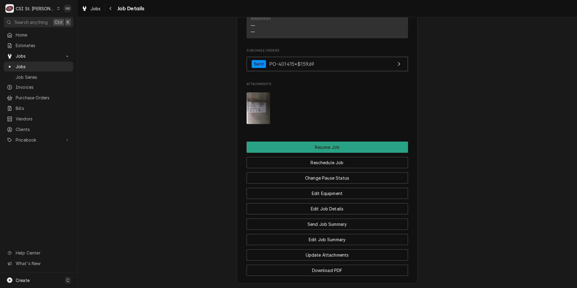
scroll to position [754, 0]
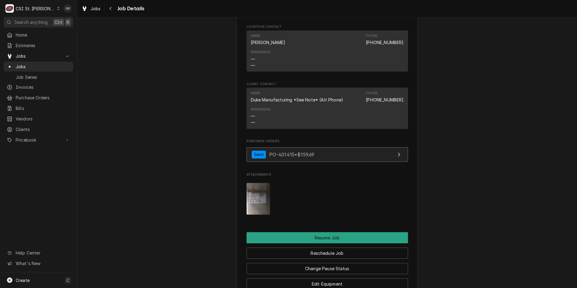
click at [308, 162] on link "Sent PO-401415 • $159.69" at bounding box center [326, 154] width 161 height 15
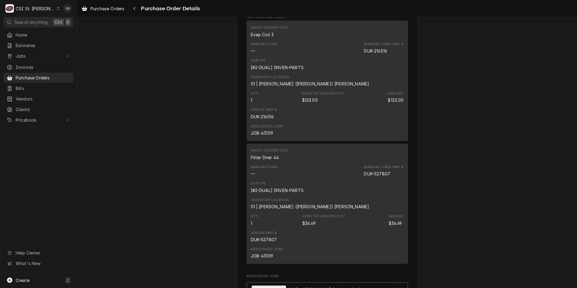
scroll to position [332, 0]
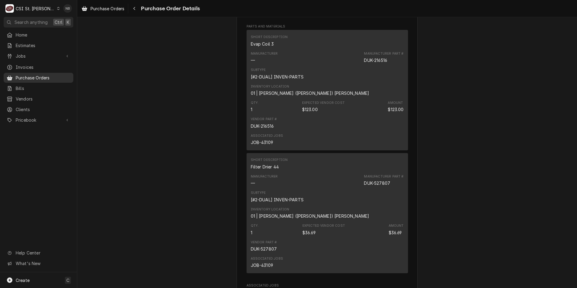
click at [46, 78] on span "Purchase Orders" at bounding box center [43, 78] width 55 height 6
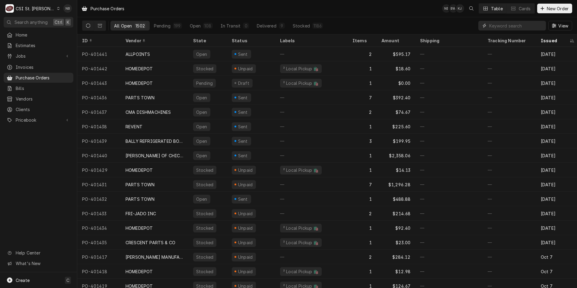
click at [520, 27] on input "Dynamic Content Wrapper" at bounding box center [516, 26] width 54 height 10
type input "401288"
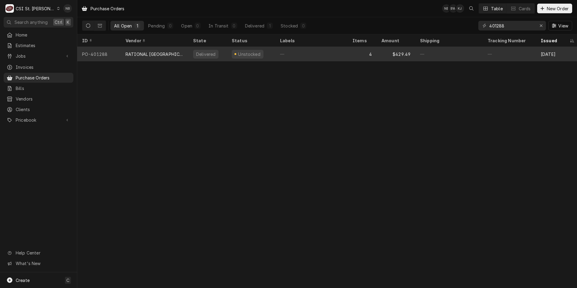
click at [308, 54] on div "—" at bounding box center [311, 54] width 72 height 14
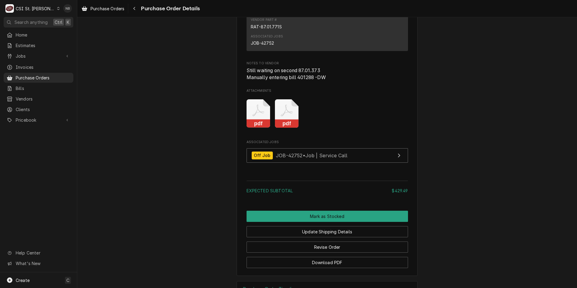
scroll to position [904, 0]
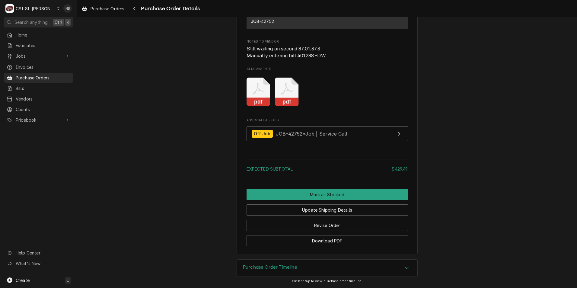
click at [342, 272] on div "Purchase Order Timeline" at bounding box center [327, 267] width 180 height 17
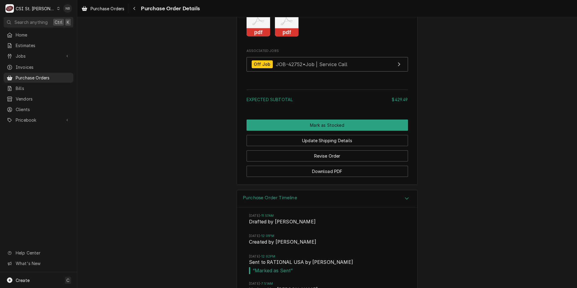
click at [348, 207] on div "Purchase Order Timeline" at bounding box center [327, 198] width 180 height 17
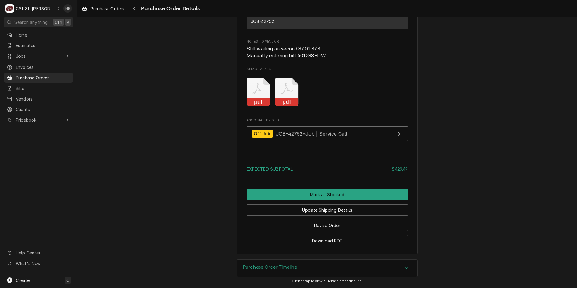
click at [356, 265] on div "Purchase Order Timeline" at bounding box center [327, 267] width 180 height 17
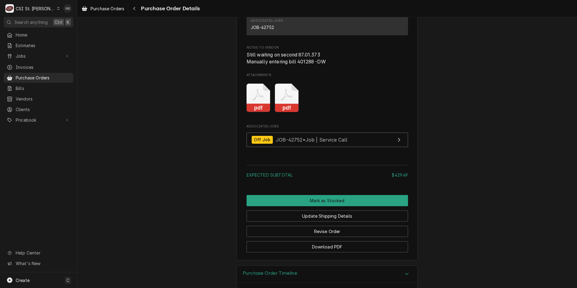
scroll to position [864, 0]
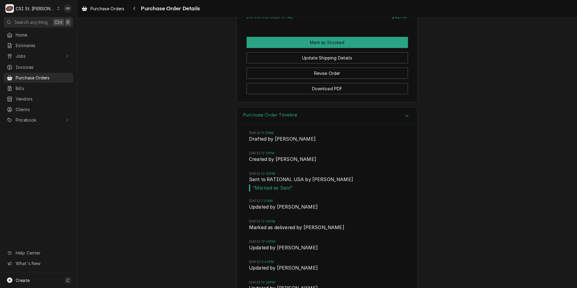
scroll to position [1075, 0]
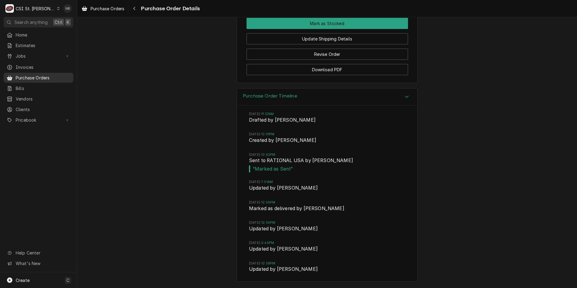
click at [39, 77] on span "Purchase Orders" at bounding box center [43, 78] width 55 height 6
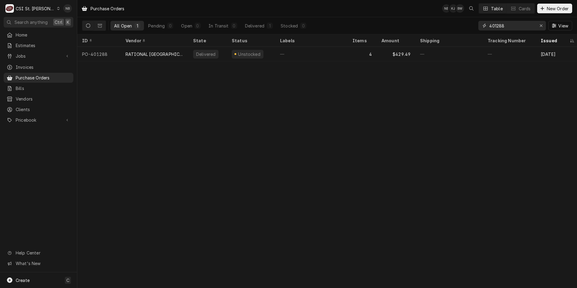
drag, startPoint x: 506, startPoint y: 25, endPoint x: 497, endPoint y: 29, distance: 10.4
click at [497, 29] on input "401288" at bounding box center [511, 26] width 45 height 10
drag, startPoint x: 505, startPoint y: 30, endPoint x: 499, endPoint y: 30, distance: 5.4
click at [499, 30] on input "401433" at bounding box center [511, 26] width 45 height 10
type input "401443"
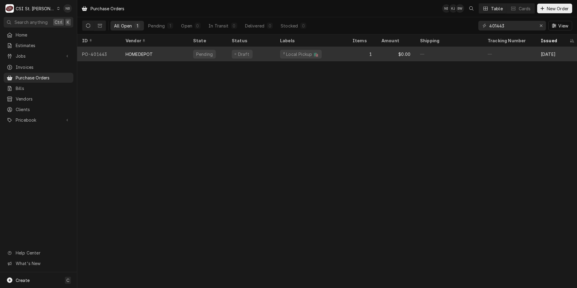
click at [279, 59] on div "² Local Pickup 🛍️" at bounding box center [311, 54] width 72 height 14
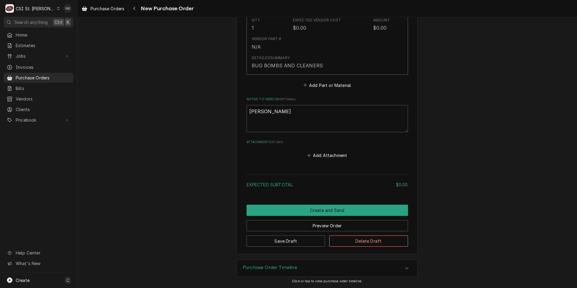
scroll to position [211, 0]
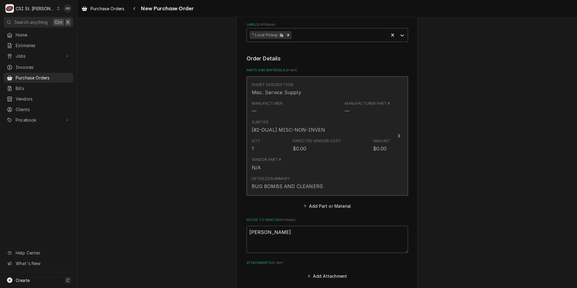
click at [348, 143] on div "Qty. 1 Expected Vendor Cost $0.00 Amount $0.00" at bounding box center [321, 145] width 138 height 19
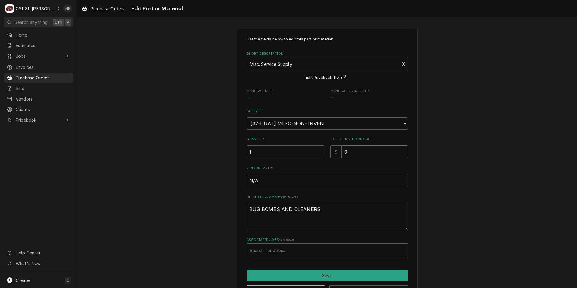
drag, startPoint x: 371, startPoint y: 148, endPoint x: 220, endPoint y: 151, distance: 151.5
click at [222, 152] on div "Use the fields below to edit this part or material: Short Description Misc. Ser…" at bounding box center [327, 167] width 500 height 286
type textarea "x"
type input "3"
type textarea "x"
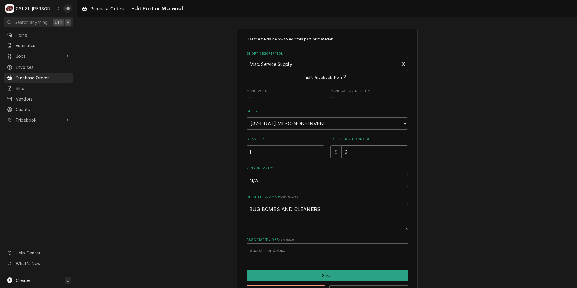
type input "32"
type textarea "x"
type input "32.6"
type textarea "x"
type input "32.60"
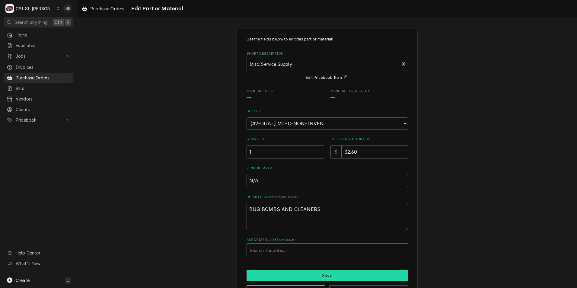
click at [307, 276] on button "Save" at bounding box center [326, 275] width 161 height 11
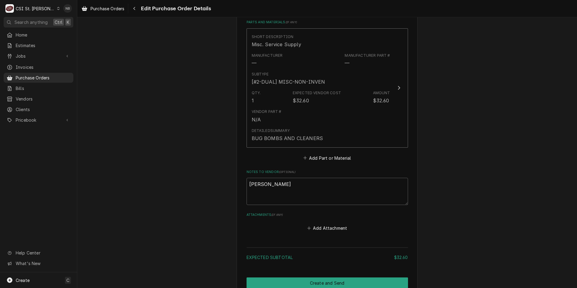
scroll to position [332, 0]
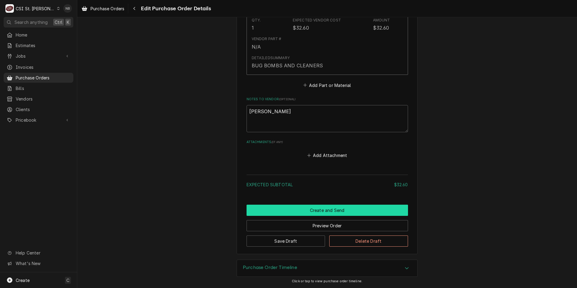
click at [322, 210] on button "Create and Send" at bounding box center [326, 210] width 161 height 11
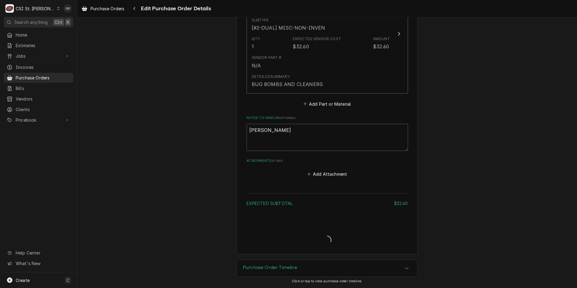
scroll to position [313, 0]
type textarea "x"
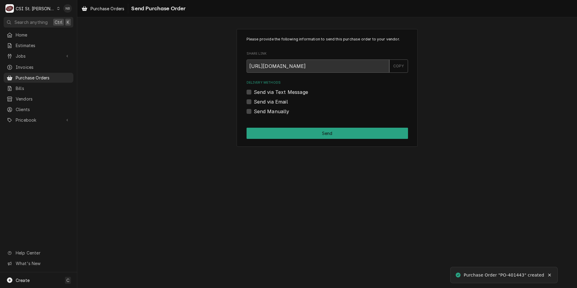
click at [254, 110] on label "Send Manually" at bounding box center [272, 111] width 36 height 7
click at [254, 110] on input "Send Manually" at bounding box center [334, 114] width 161 height 13
checkbox input "true"
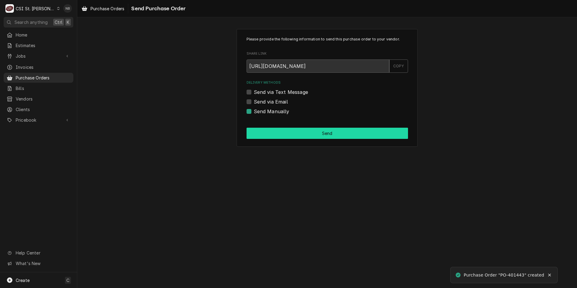
click at [265, 128] on button "Send" at bounding box center [326, 133] width 161 height 11
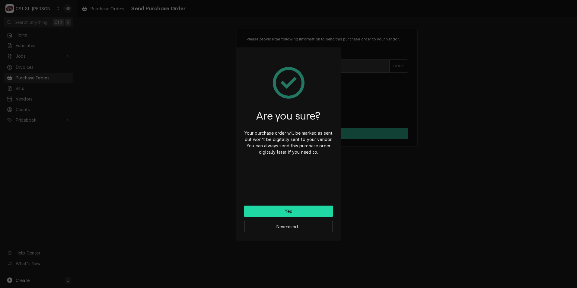
click at [284, 213] on button "Yes" at bounding box center [288, 210] width 89 height 11
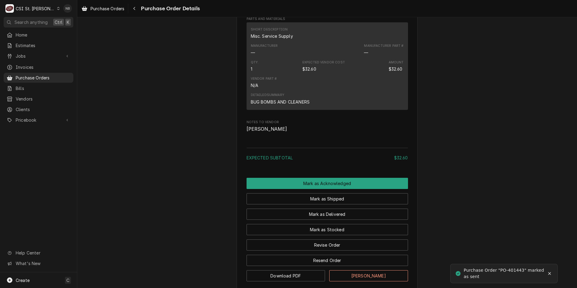
scroll to position [403, 0]
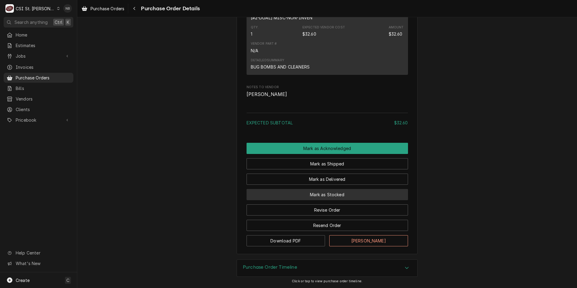
click at [308, 200] on button "Mark as Stocked" at bounding box center [326, 194] width 161 height 11
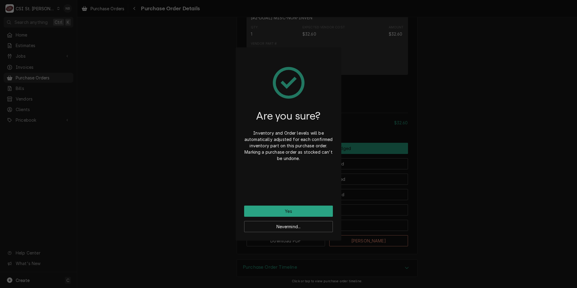
click at [301, 217] on div "Nevermind..." at bounding box center [288, 224] width 89 height 15
click at [307, 213] on button "Yes" at bounding box center [288, 210] width 89 height 11
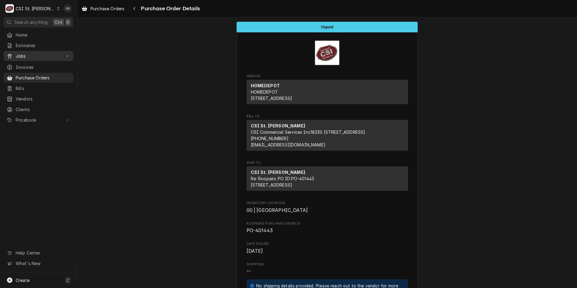
click at [53, 57] on span "Jobs" at bounding box center [39, 56] width 46 height 6
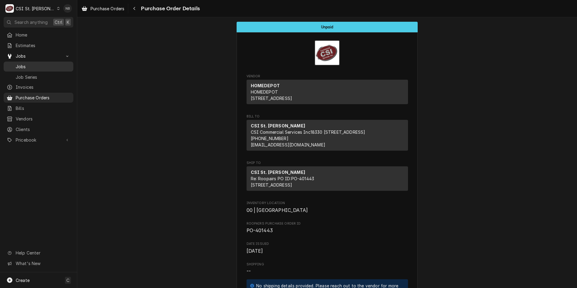
click at [48, 65] on span "Jobs" at bounding box center [43, 66] width 55 height 6
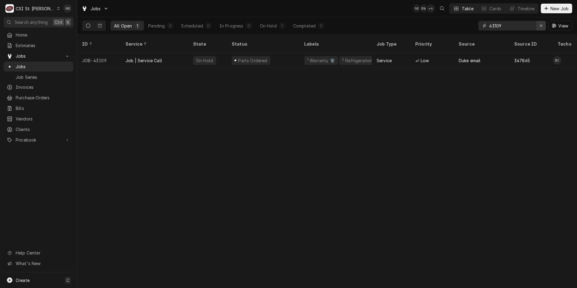
click at [539, 27] on div "Erase input" at bounding box center [541, 26] width 6 height 6
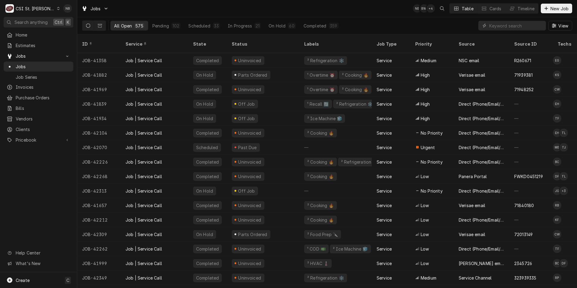
click at [364, 7] on div "Jobs NB BW + 4 Table Cards Timeline New Job" at bounding box center [327, 8] width 500 height 17
click at [385, 7] on div "Jobs NB BW + 4 Table Cards Timeline New Job" at bounding box center [327, 8] width 500 height 17
click at [48, 97] on span "Purchase Orders" at bounding box center [43, 97] width 55 height 6
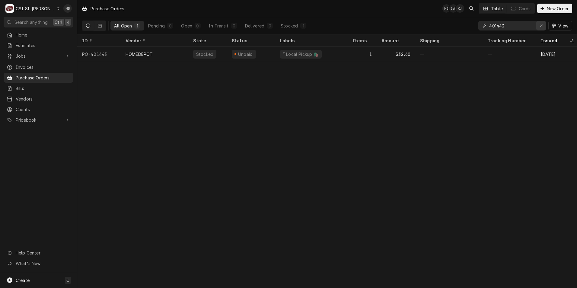
click at [542, 27] on div "Erase input" at bounding box center [541, 26] width 6 height 6
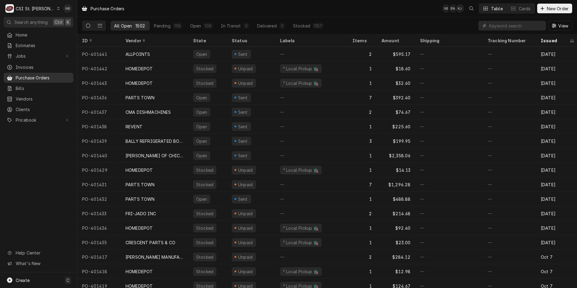
click at [41, 70] on div "Home Estimates Jobs Jobs Job Series Invoices Purchase Orders Bills Vendors Clie…" at bounding box center [38, 78] width 77 height 96
click at [40, 75] on span "Purchase Orders" at bounding box center [43, 78] width 55 height 6
click at [59, 75] on span "Purchase Orders" at bounding box center [43, 78] width 55 height 6
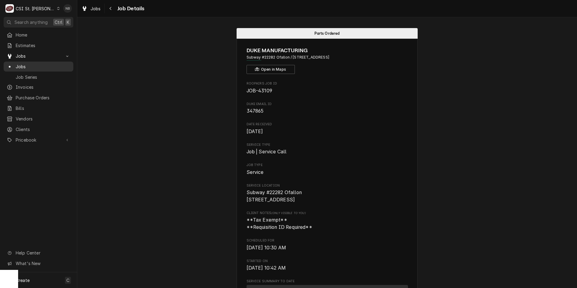
scroll to position [754, 0]
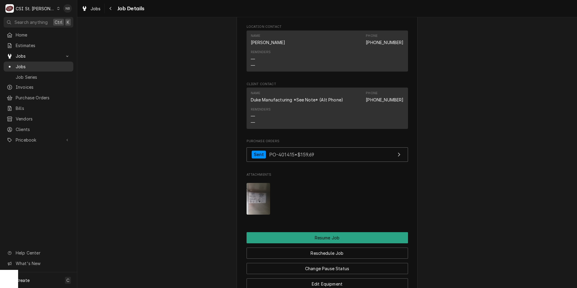
click at [35, 63] on span "Jobs" at bounding box center [43, 66] width 55 height 6
